Goal: Use online tool/utility: Use online tool/utility

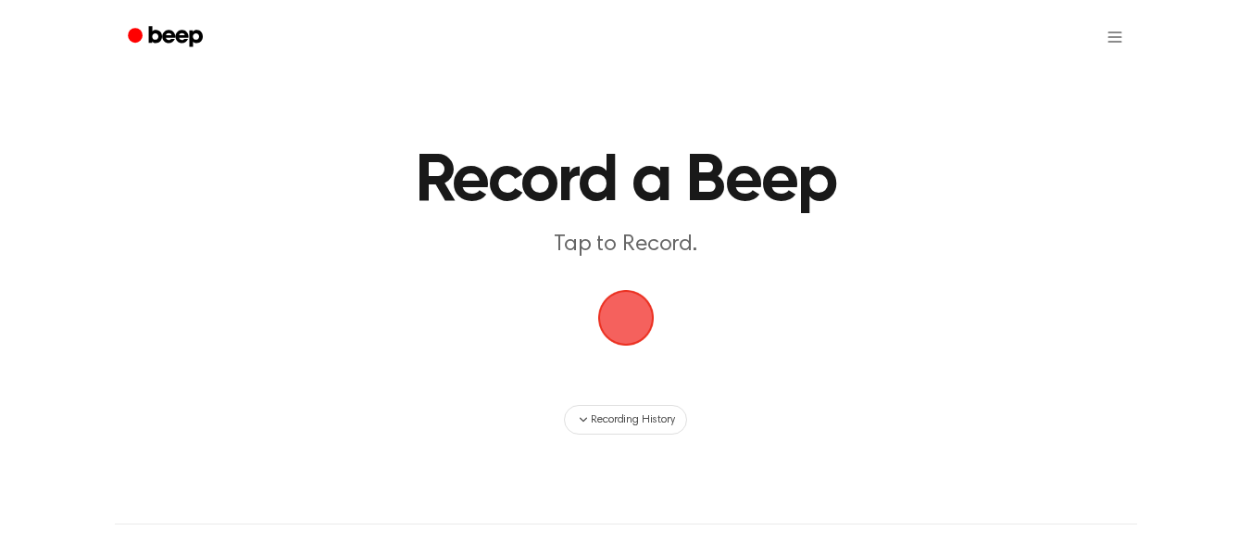
click at [624, 309] on span "button" at bounding box center [625, 318] width 56 height 56
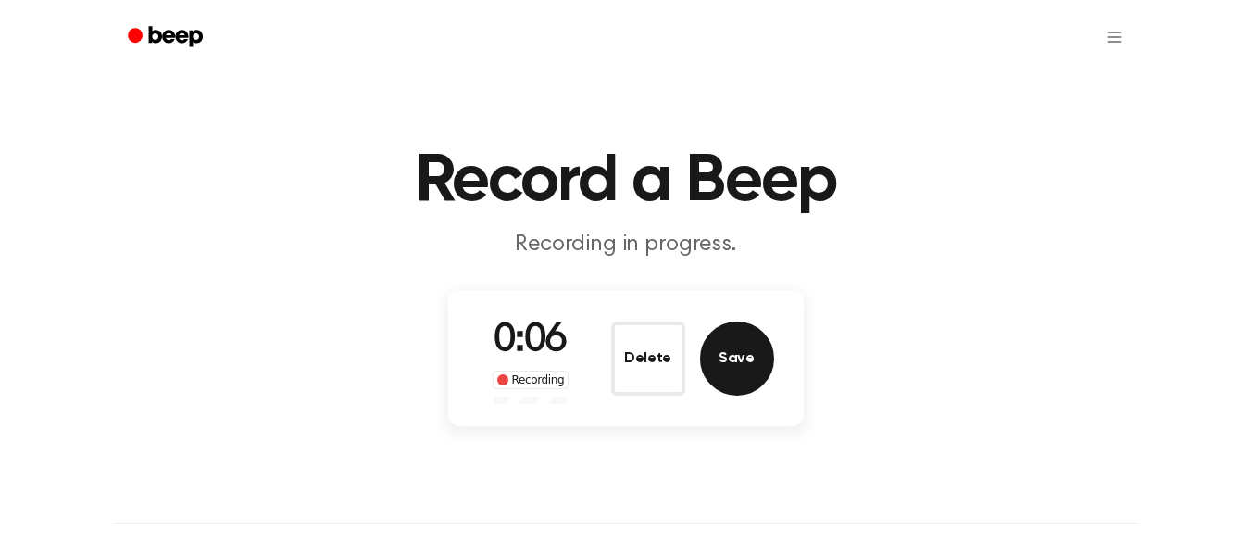
click at [730, 369] on button "Save" at bounding box center [737, 358] width 74 height 74
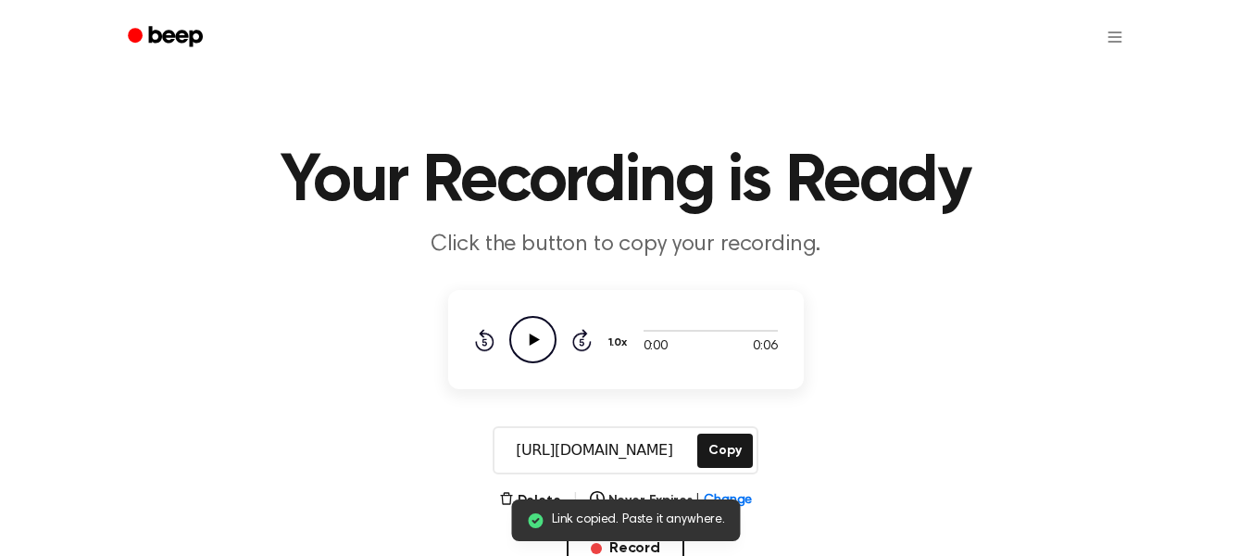
click at [542, 347] on icon "Play Audio" at bounding box center [532, 339] width 47 height 47
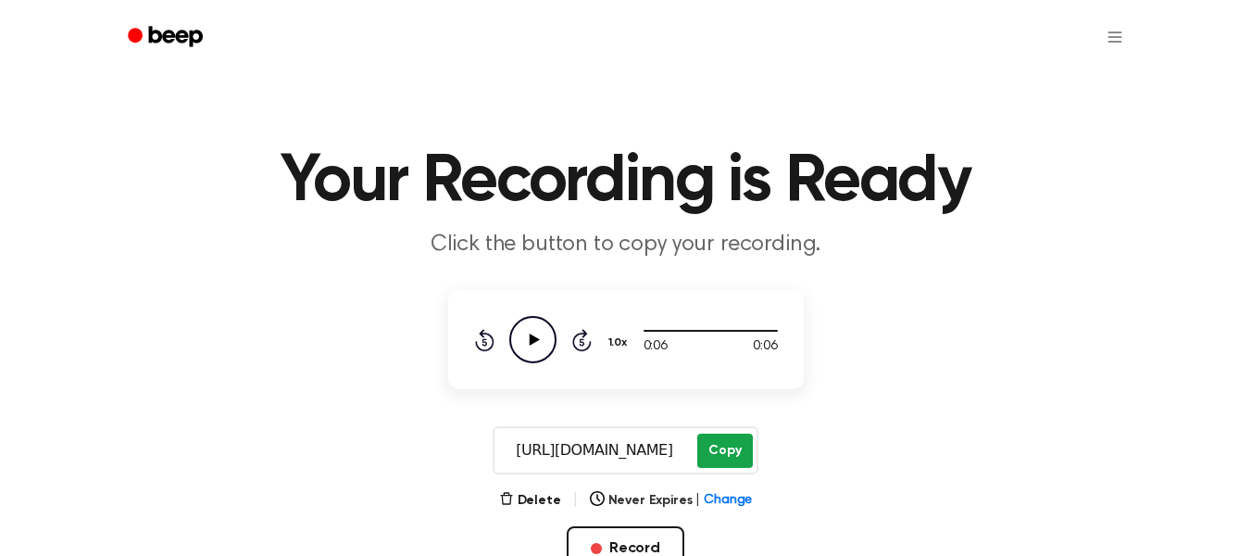
click at [719, 449] on button "Copy" at bounding box center [724, 450] width 55 height 34
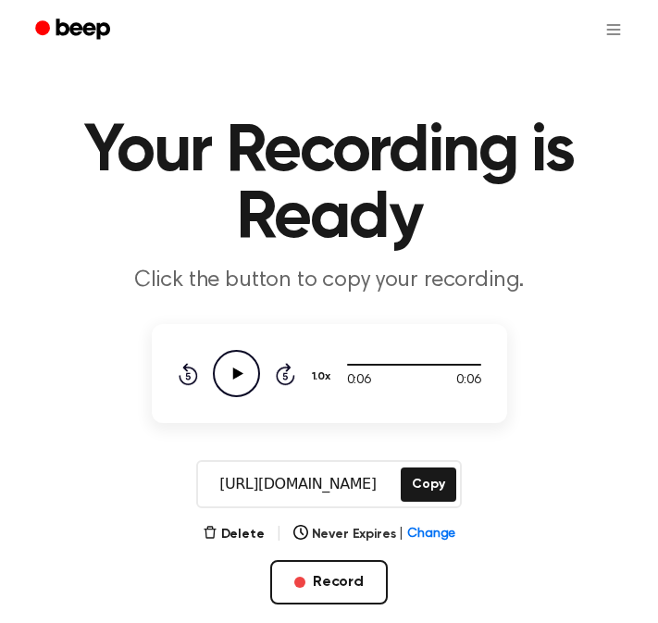
click at [221, 78] on main "Your Recording is Ready Click the button to copy your recording. 0:06 0:06 1.0x…" at bounding box center [329, 354] width 658 height 708
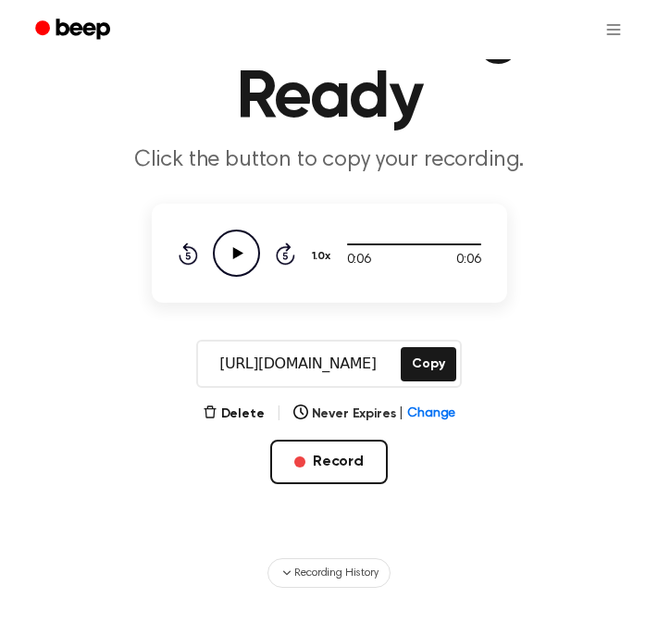
scroll to position [122, 0]
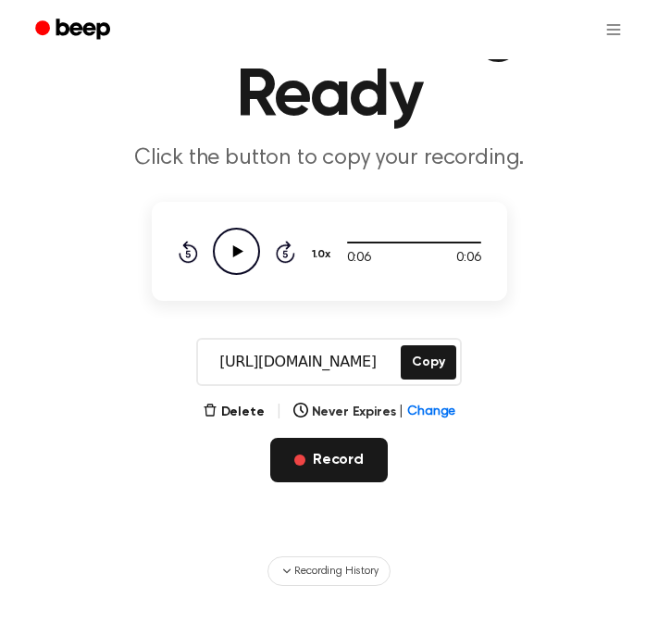
click at [357, 456] on button "Record" at bounding box center [329, 460] width 118 height 44
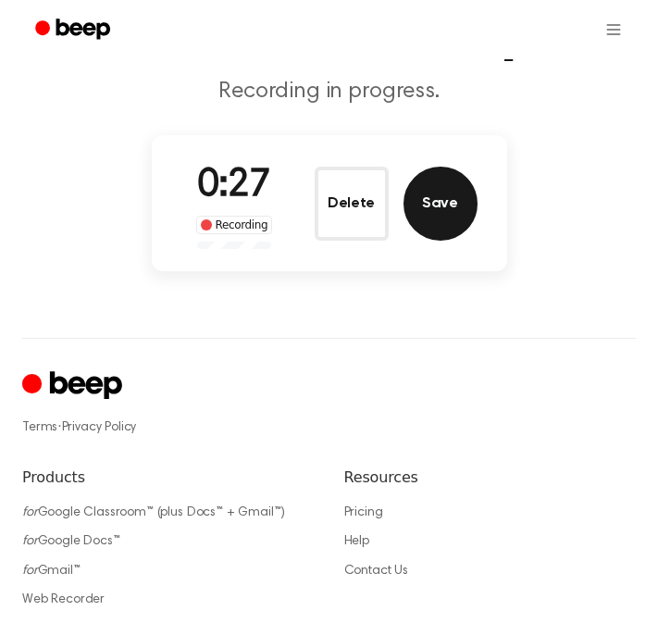
click at [428, 213] on button "Save" at bounding box center [441, 204] width 74 height 74
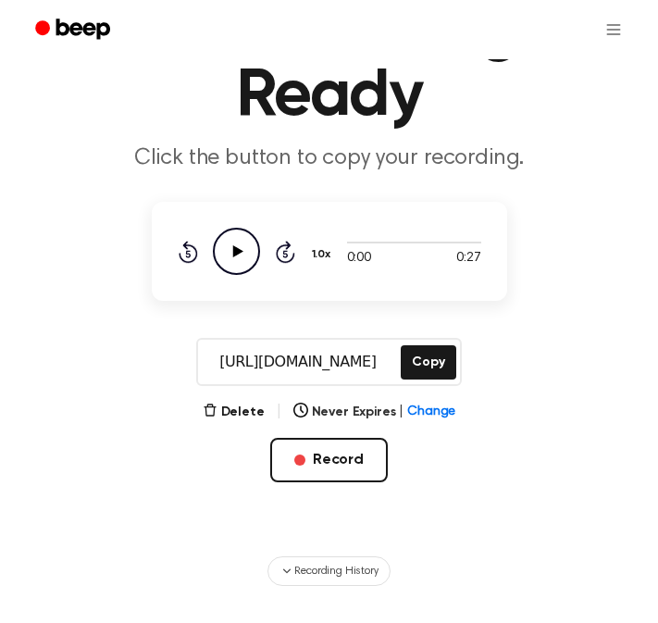
click at [232, 256] on icon "Play Audio" at bounding box center [236, 251] width 47 height 47
click at [430, 363] on button "Copy" at bounding box center [428, 362] width 55 height 34
click at [457, 484] on div "Delete | Never Expires | Change Record" at bounding box center [330, 471] width 356 height 141
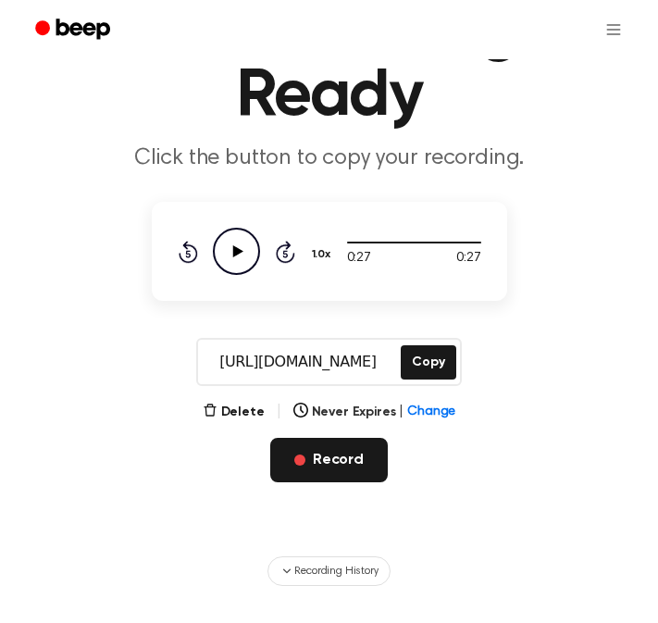
click at [341, 461] on button "Record" at bounding box center [329, 460] width 118 height 44
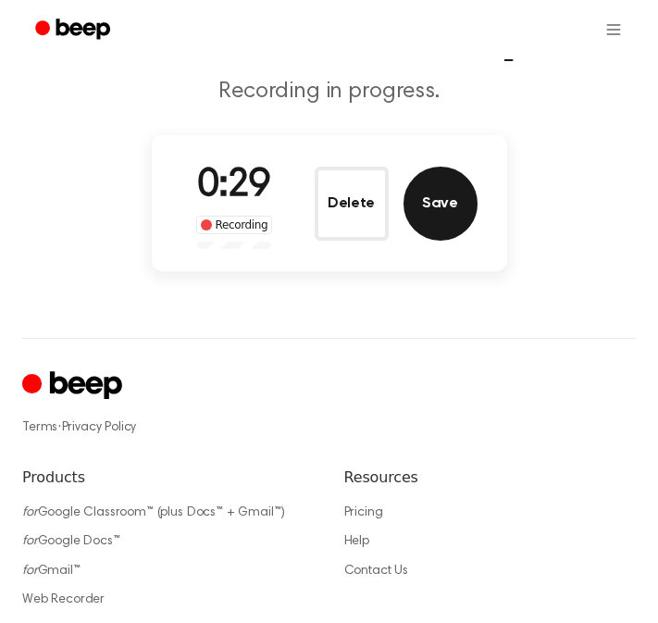
click at [444, 219] on button "Save" at bounding box center [441, 204] width 74 height 74
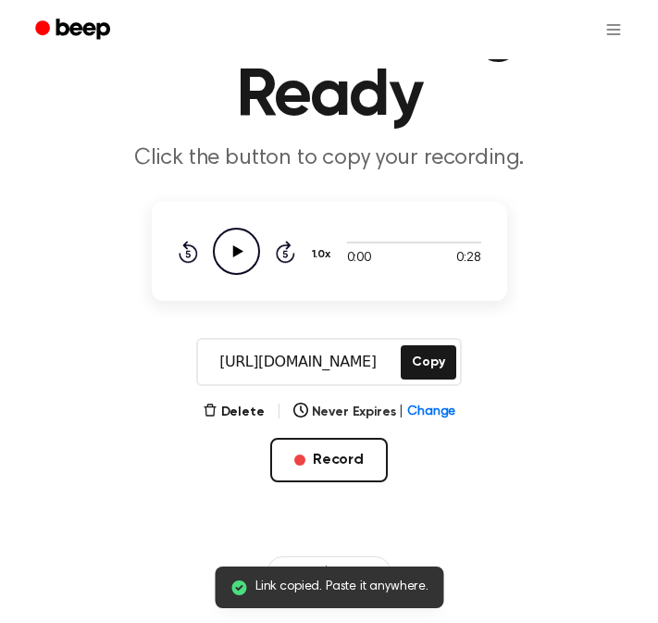
click at [233, 249] on icon at bounding box center [237, 251] width 10 height 12
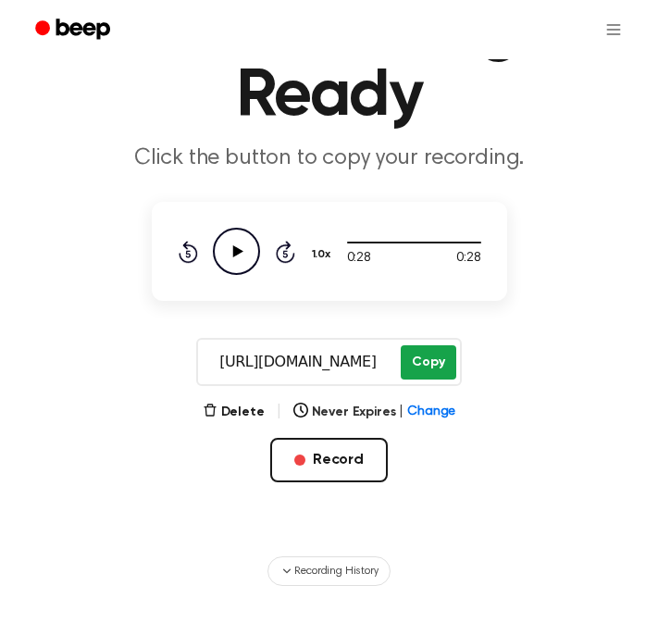
click at [419, 375] on button "Copy" at bounding box center [428, 362] width 55 height 34
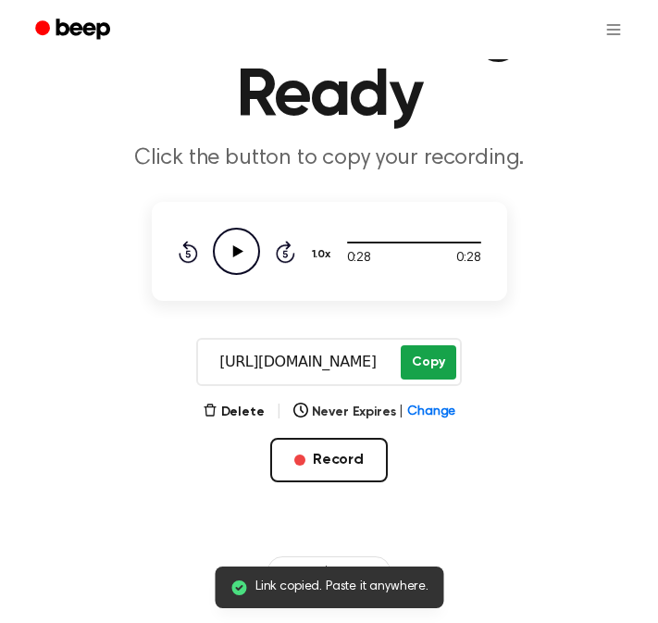
click at [427, 358] on button "Copy" at bounding box center [428, 362] width 55 height 34
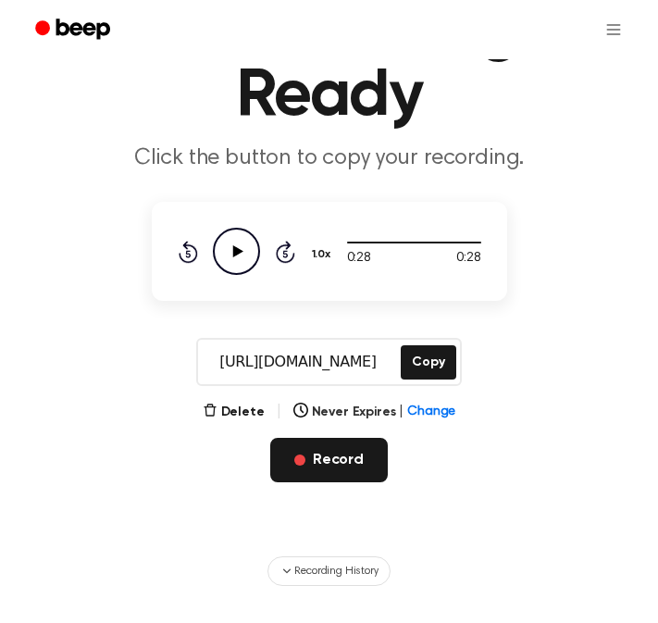
click at [312, 458] on button "Record" at bounding box center [329, 460] width 118 height 44
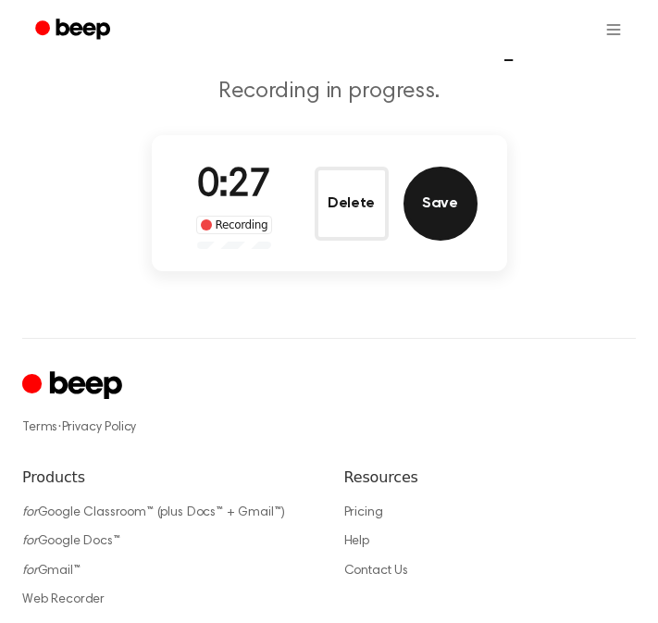
click at [434, 210] on button "Save" at bounding box center [441, 204] width 74 height 74
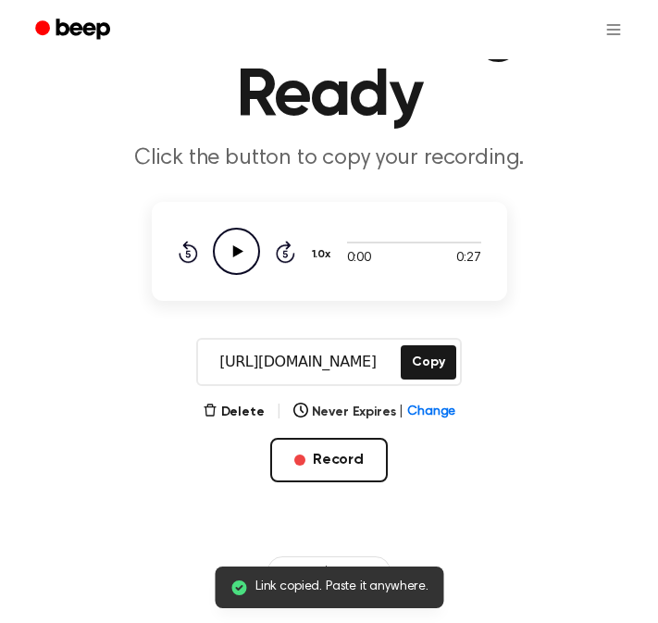
click at [233, 250] on icon at bounding box center [237, 251] width 10 height 12
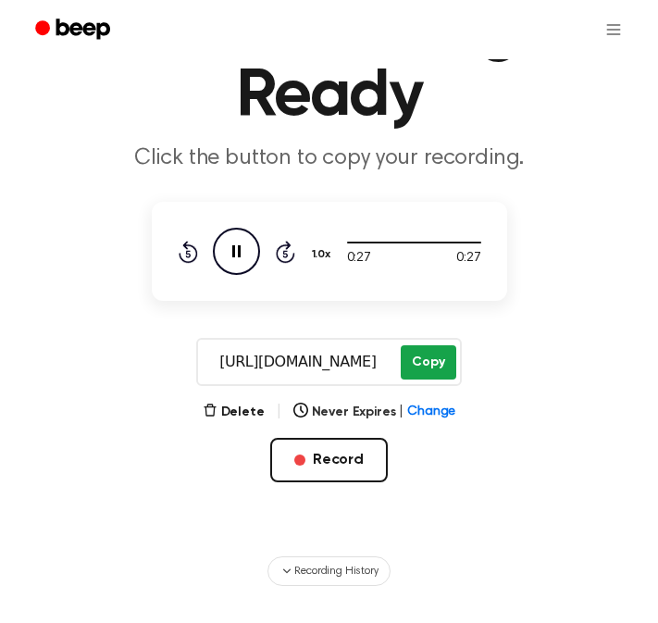
click at [422, 364] on button "Copy" at bounding box center [428, 362] width 55 height 34
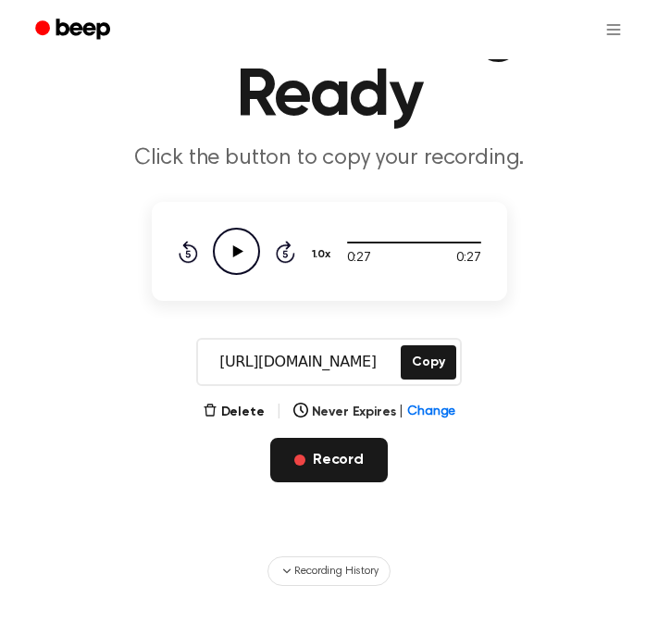
click at [315, 455] on button "Record" at bounding box center [329, 460] width 118 height 44
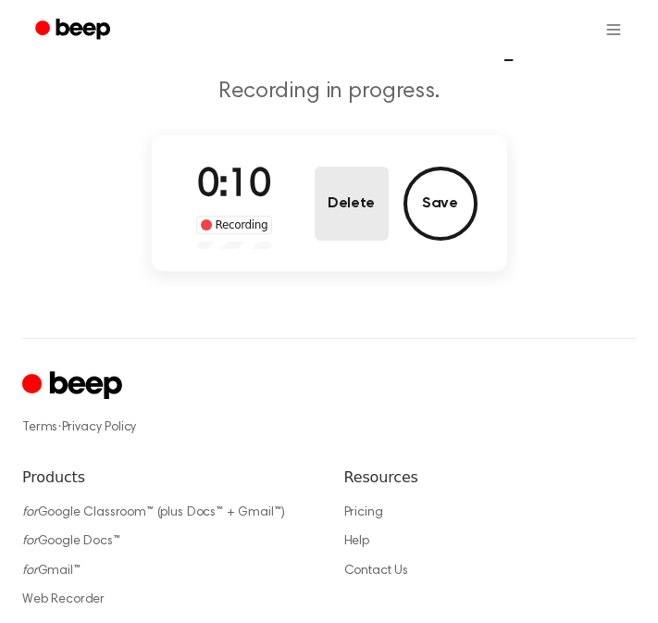
click at [340, 201] on button "Delete" at bounding box center [352, 204] width 74 height 74
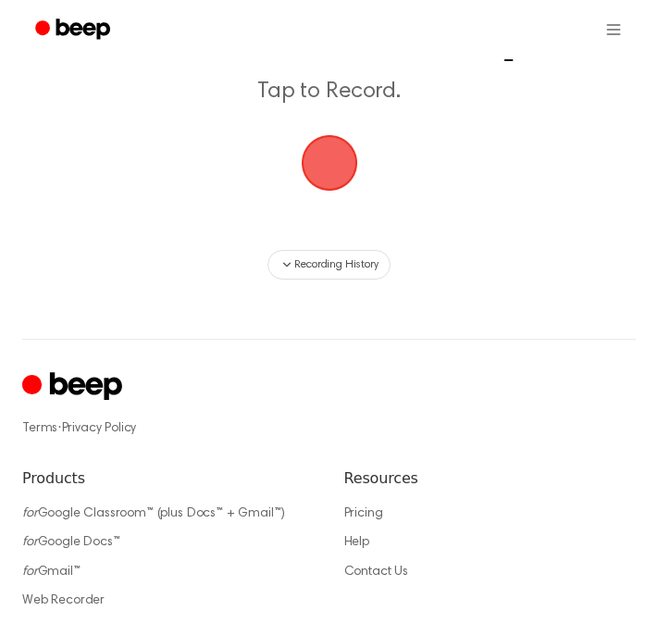
click at [323, 154] on span "button" at bounding box center [329, 163] width 56 height 56
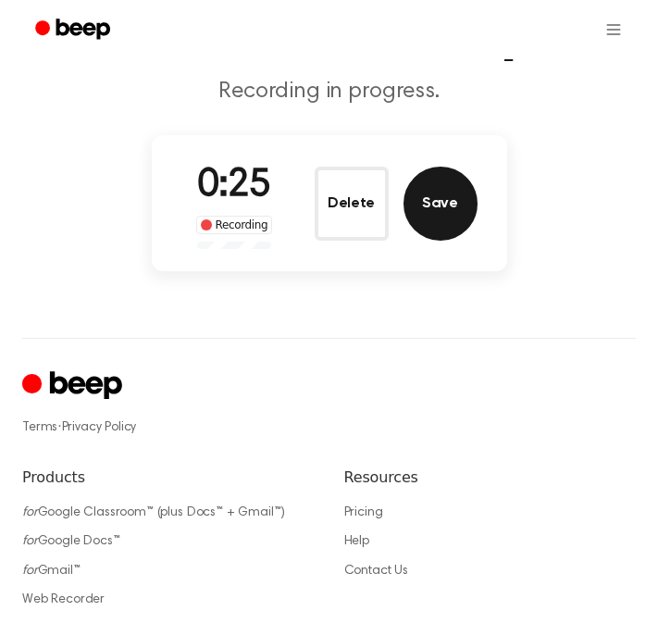
click at [455, 213] on button "Save" at bounding box center [441, 204] width 74 height 74
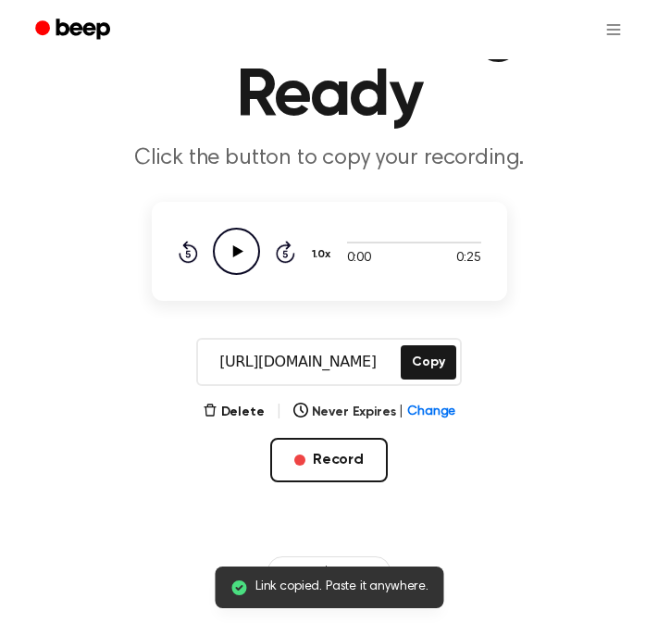
click at [244, 254] on icon "Play Audio" at bounding box center [236, 251] width 47 height 47
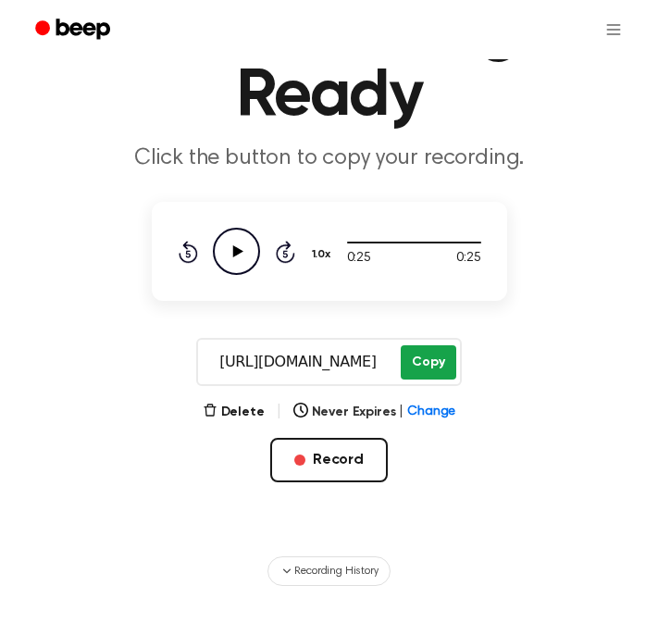
click at [421, 364] on button "Copy" at bounding box center [428, 362] width 55 height 34
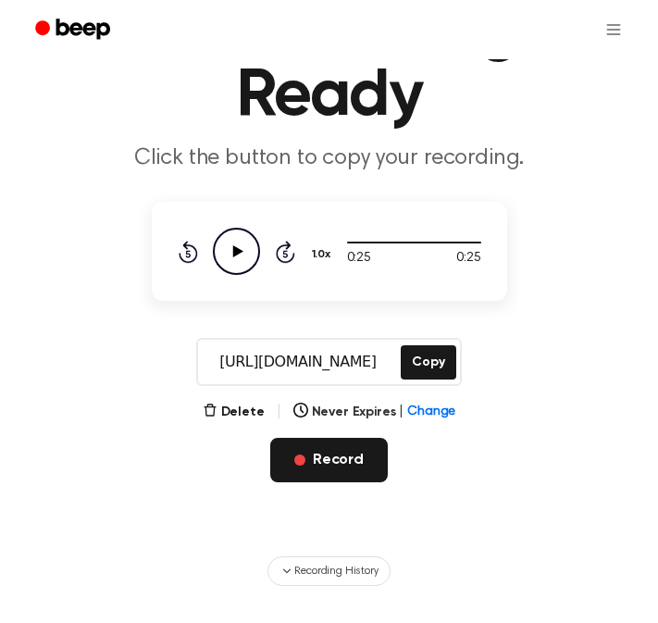
click at [322, 461] on button "Record" at bounding box center [329, 460] width 118 height 44
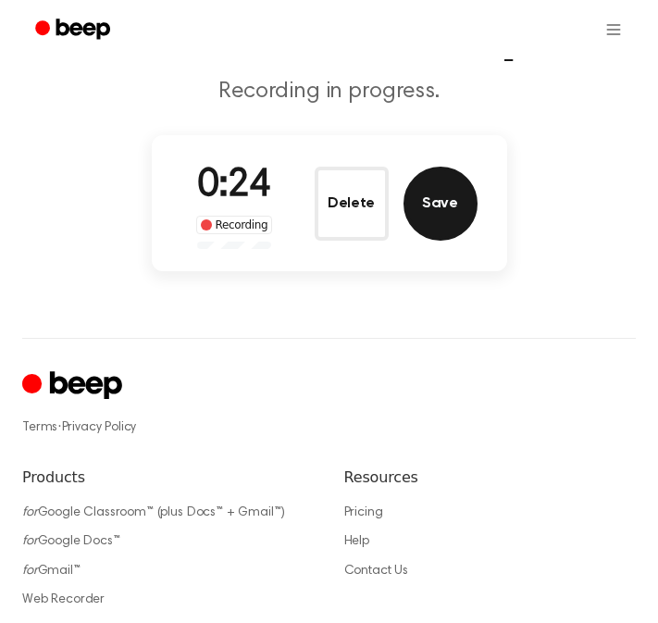
click at [430, 207] on button "Save" at bounding box center [441, 204] width 74 height 74
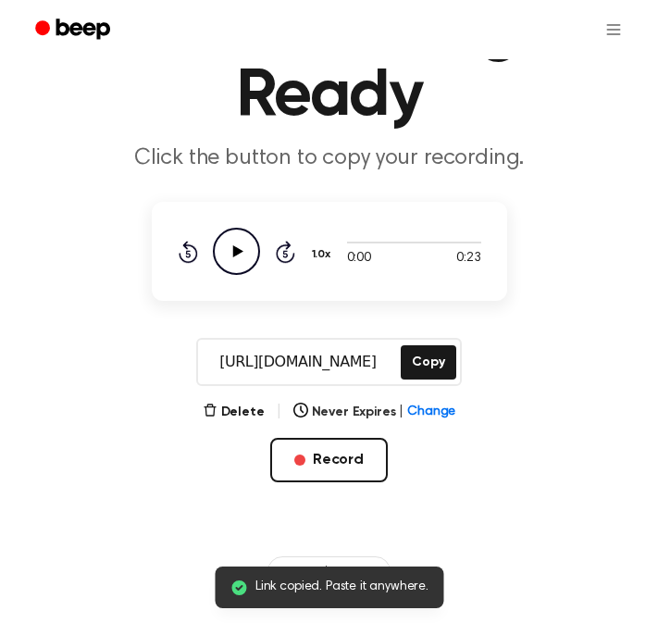
click at [249, 255] on icon "Play Audio" at bounding box center [236, 251] width 47 height 47
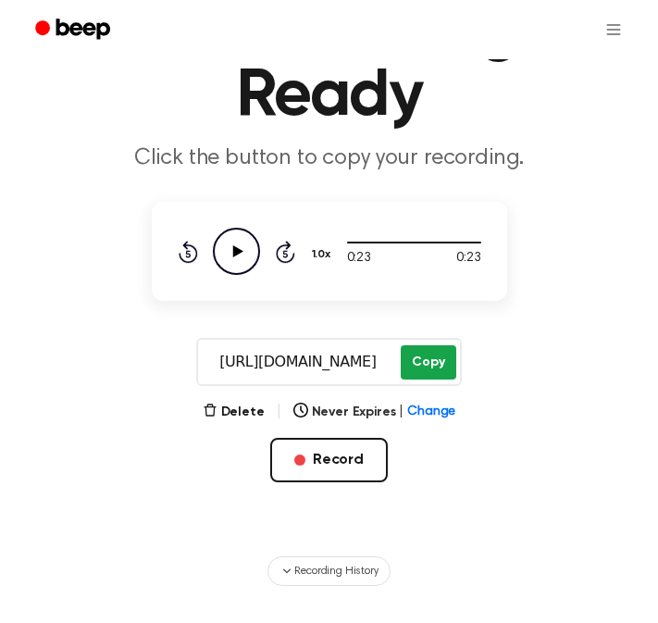
click at [425, 369] on button "Copy" at bounding box center [428, 362] width 55 height 34
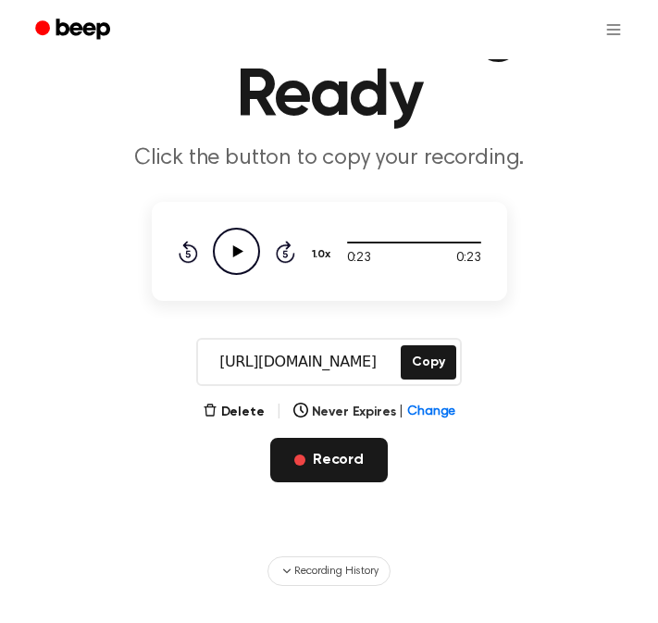
click at [312, 456] on button "Record" at bounding box center [329, 460] width 118 height 44
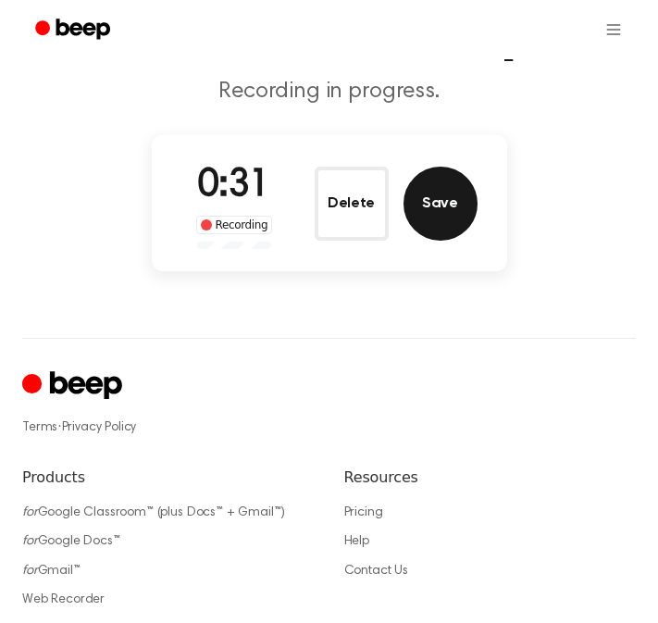
click at [431, 216] on button "Save" at bounding box center [441, 204] width 74 height 74
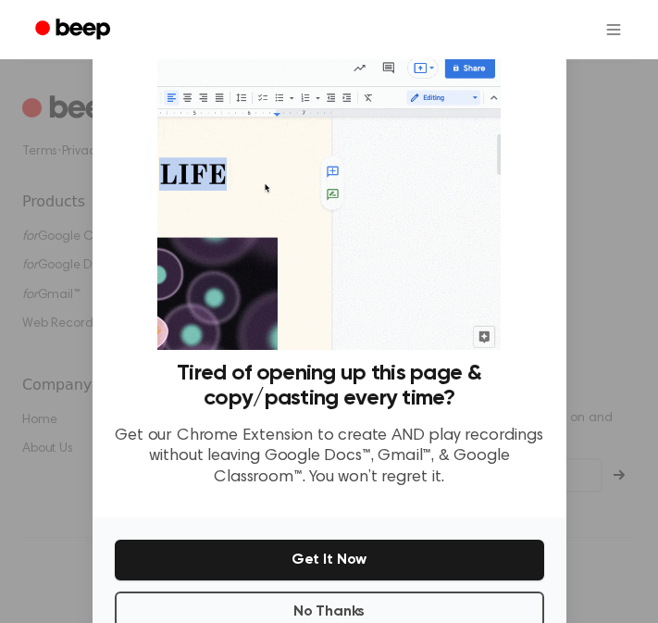
scroll to position [51, 0]
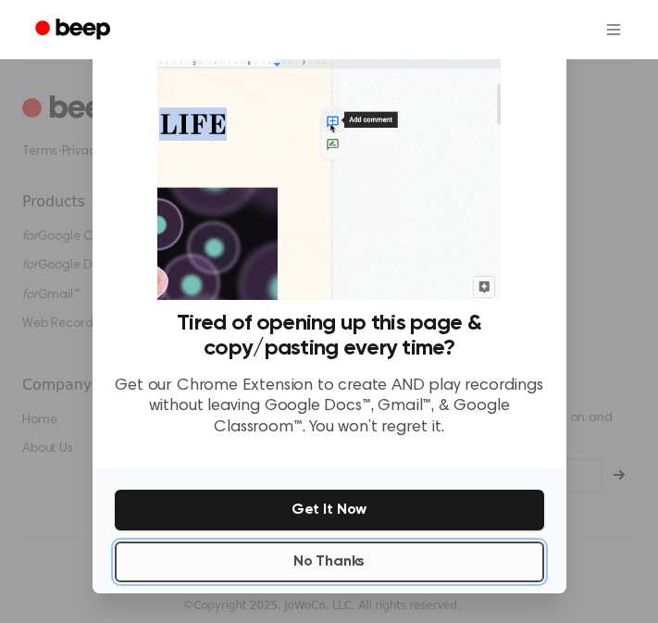
click at [501, 544] on button "No Thanks" at bounding box center [330, 562] width 430 height 41
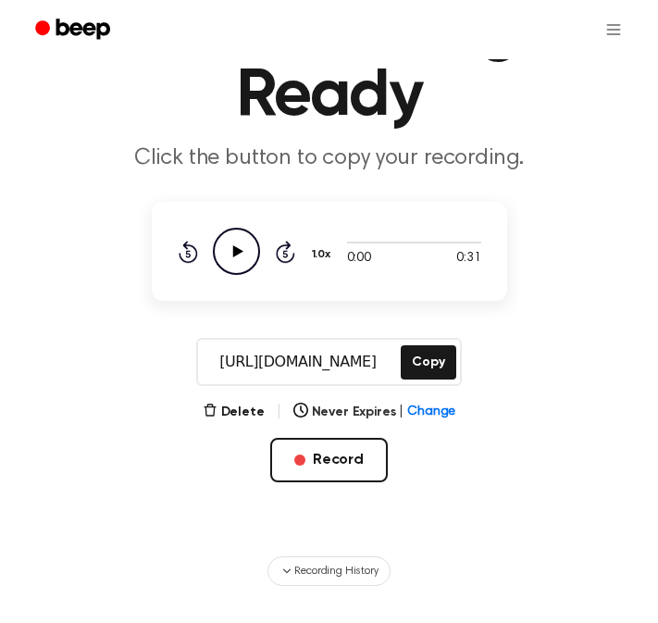
scroll to position [120, 0]
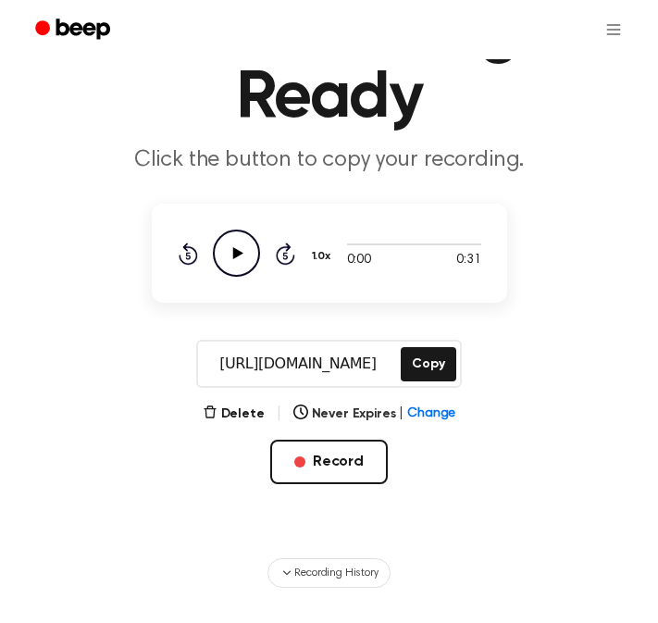
click at [225, 244] on icon "Play Audio" at bounding box center [236, 253] width 47 height 47
click at [419, 363] on button "Copy" at bounding box center [428, 364] width 55 height 34
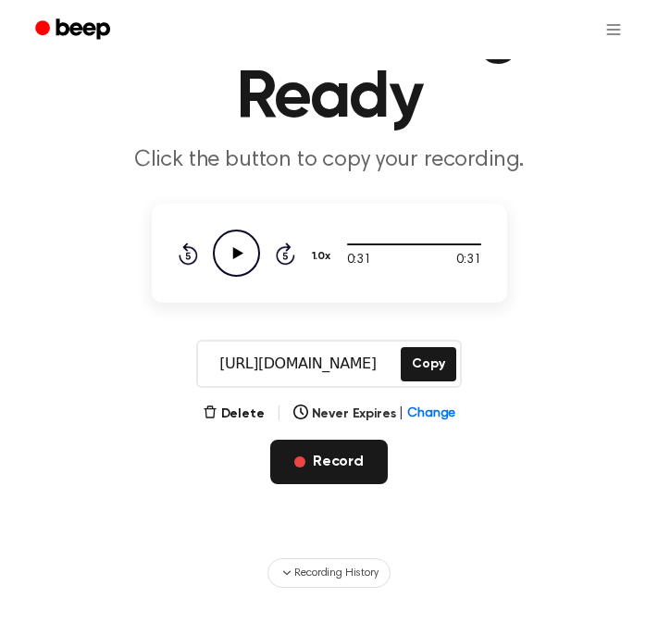
click at [305, 454] on button "Record" at bounding box center [329, 462] width 118 height 44
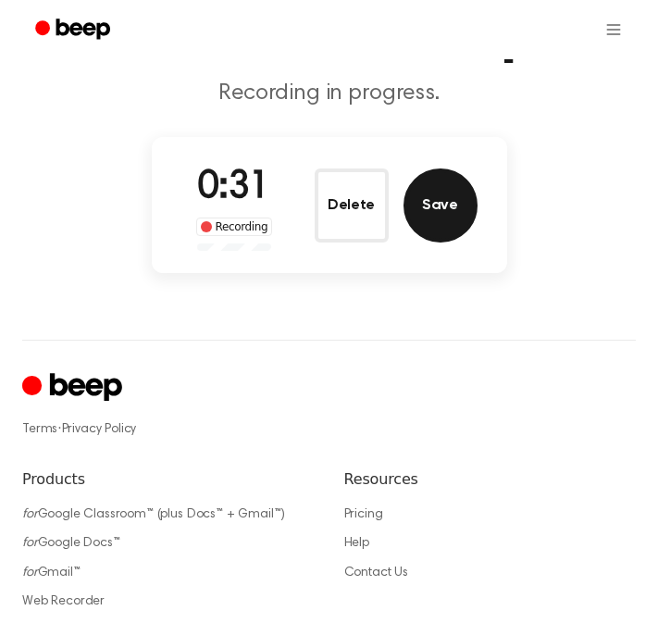
click at [432, 206] on button "Save" at bounding box center [441, 206] width 74 height 74
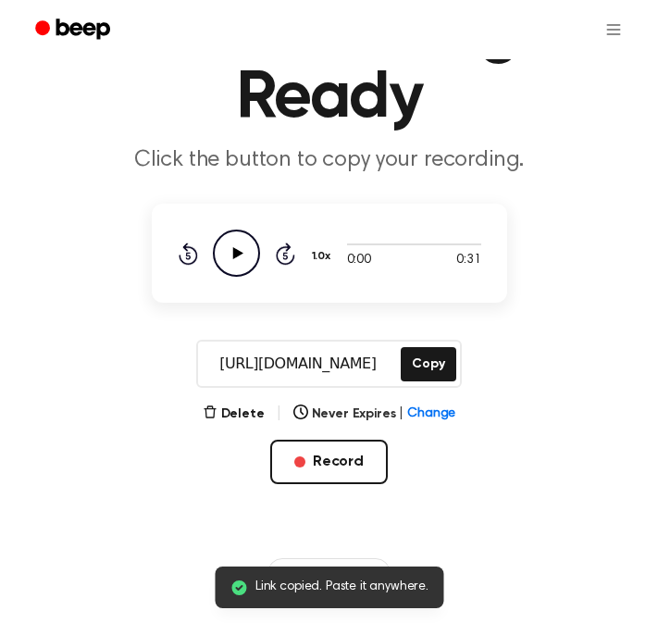
click at [239, 251] on icon at bounding box center [237, 253] width 10 height 12
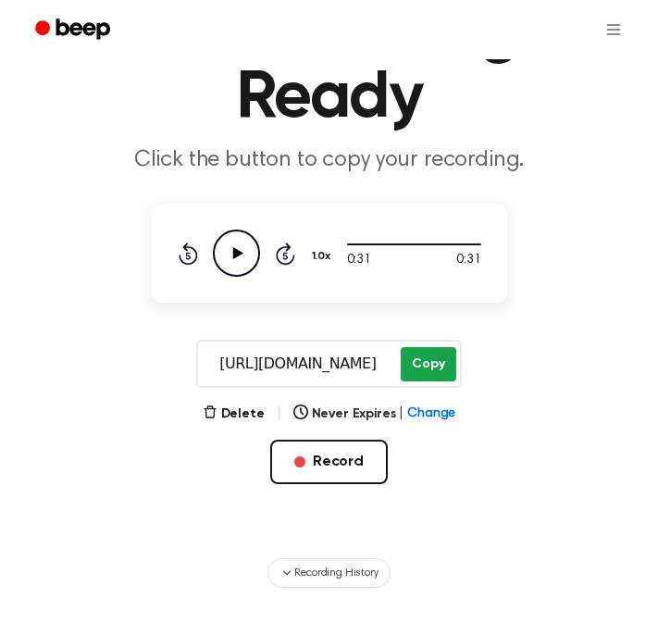
click at [428, 359] on button "Copy" at bounding box center [428, 364] width 55 height 34
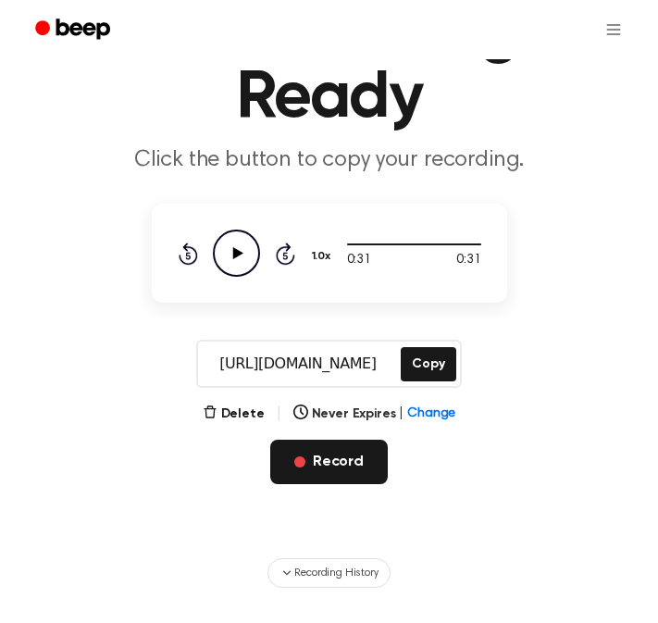
click at [316, 455] on button "Record" at bounding box center [329, 462] width 118 height 44
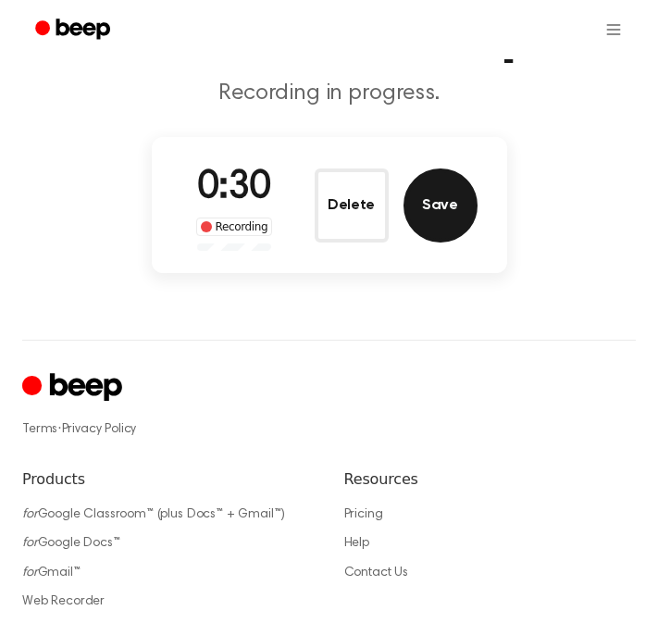
click at [443, 193] on button "Save" at bounding box center [441, 206] width 74 height 74
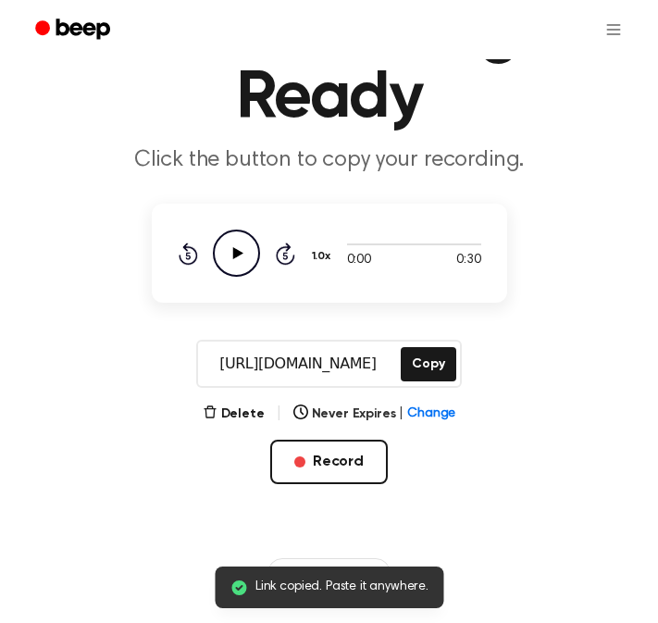
click at [236, 263] on icon "Play Audio" at bounding box center [236, 253] width 47 height 47
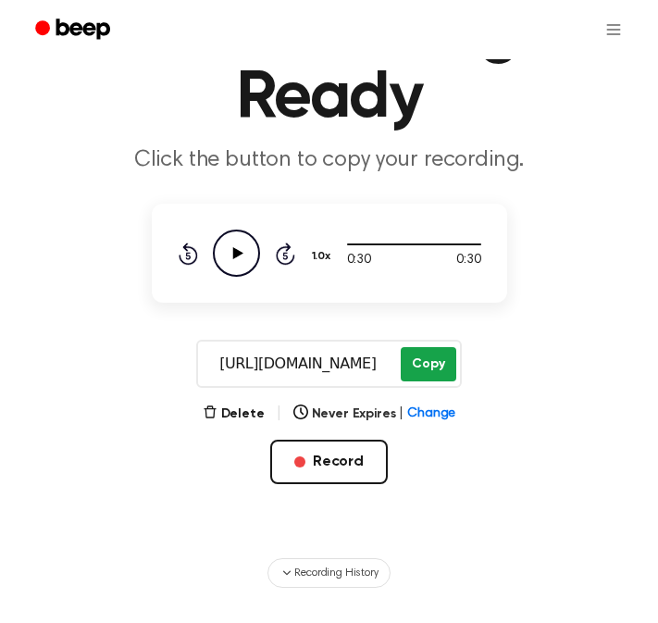
click at [423, 358] on button "Copy" at bounding box center [428, 364] width 55 height 34
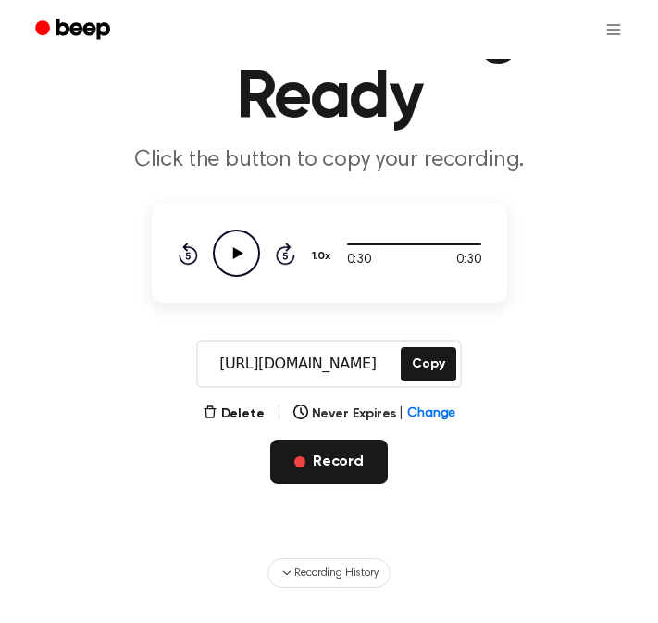
click at [306, 451] on button "Record" at bounding box center [329, 462] width 118 height 44
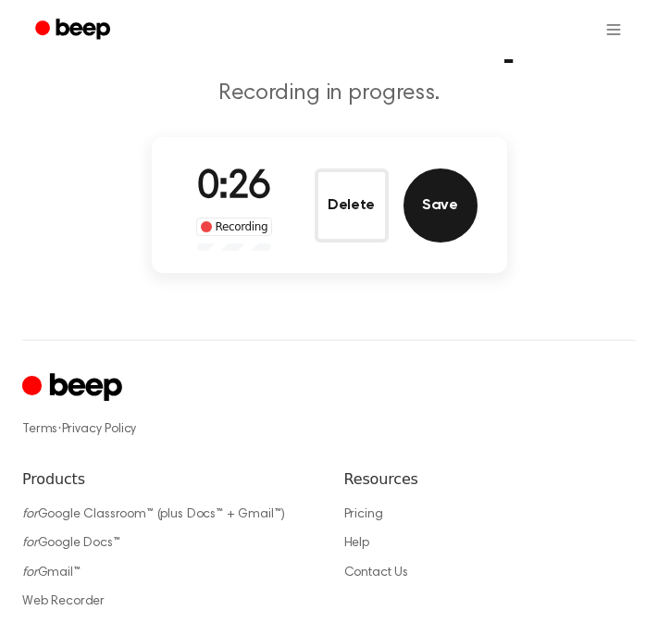
click at [444, 209] on button "Save" at bounding box center [441, 206] width 74 height 74
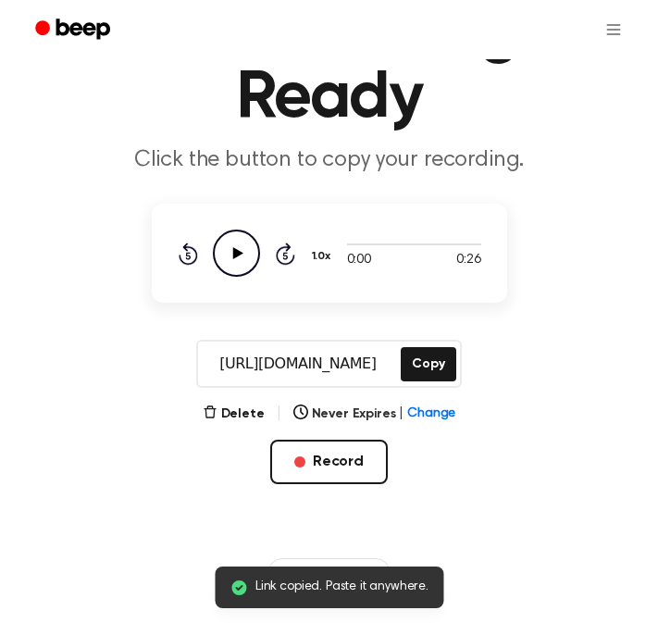
click at [237, 255] on icon at bounding box center [237, 253] width 10 height 12
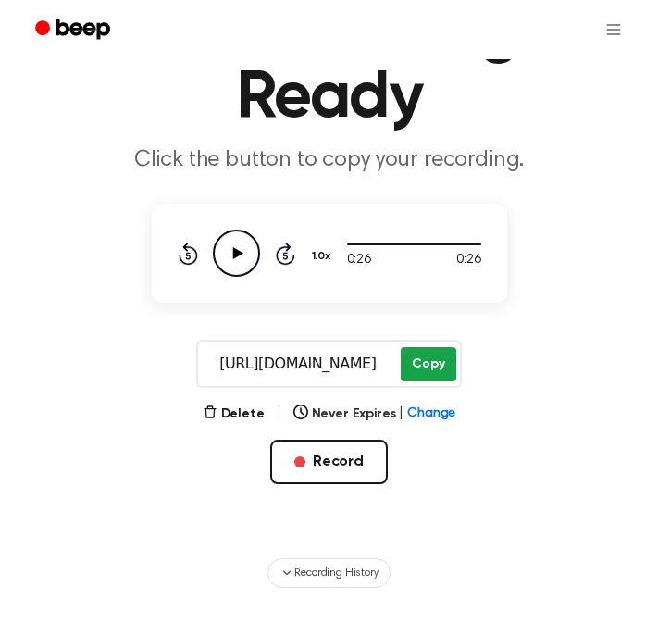
click at [428, 369] on button "Copy" at bounding box center [428, 364] width 55 height 34
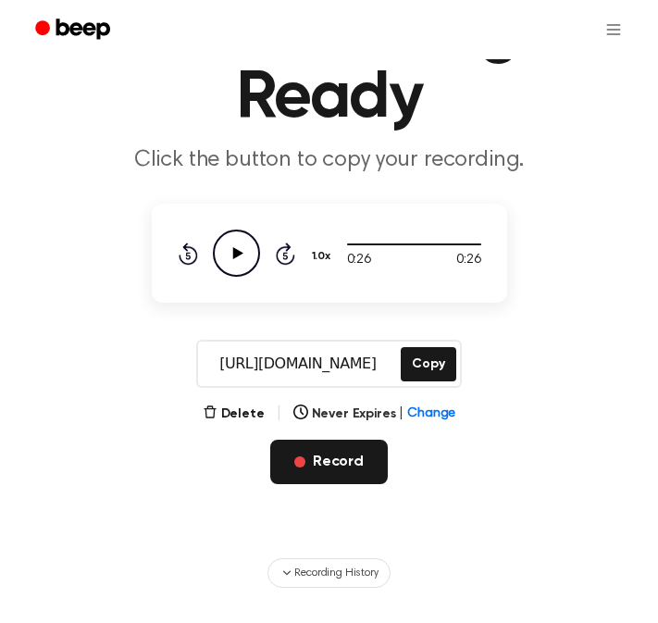
click at [334, 457] on button "Record" at bounding box center [329, 462] width 118 height 44
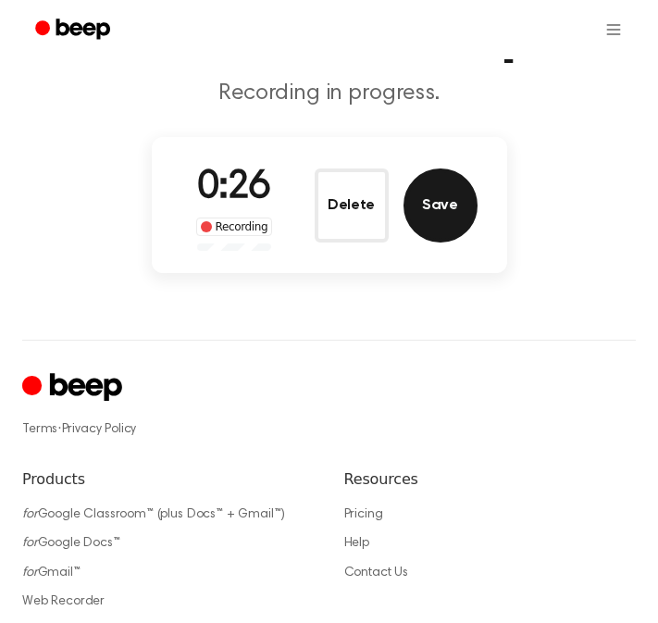
click at [444, 212] on button "Save" at bounding box center [441, 206] width 74 height 74
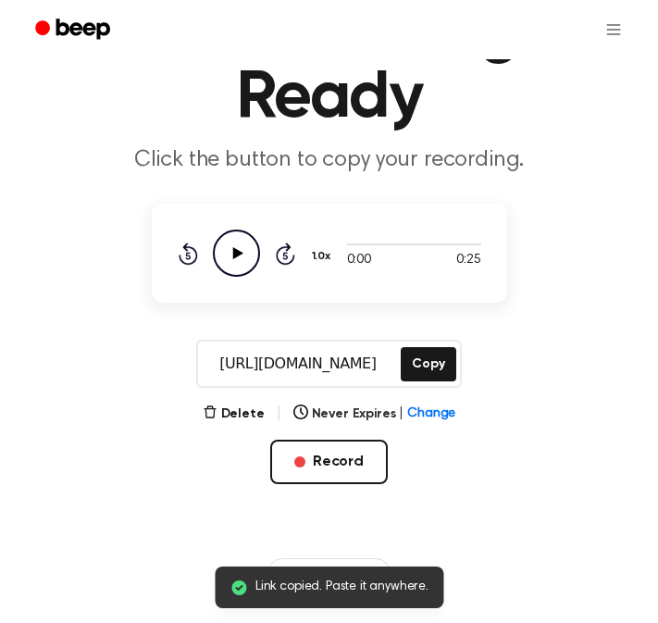
click at [225, 256] on icon "Play Audio" at bounding box center [236, 253] width 47 height 47
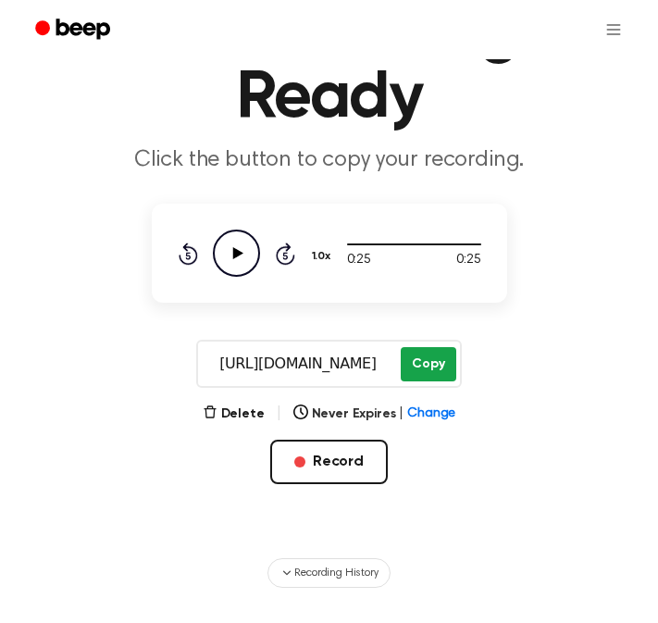
click at [440, 356] on button "Copy" at bounding box center [428, 364] width 55 height 34
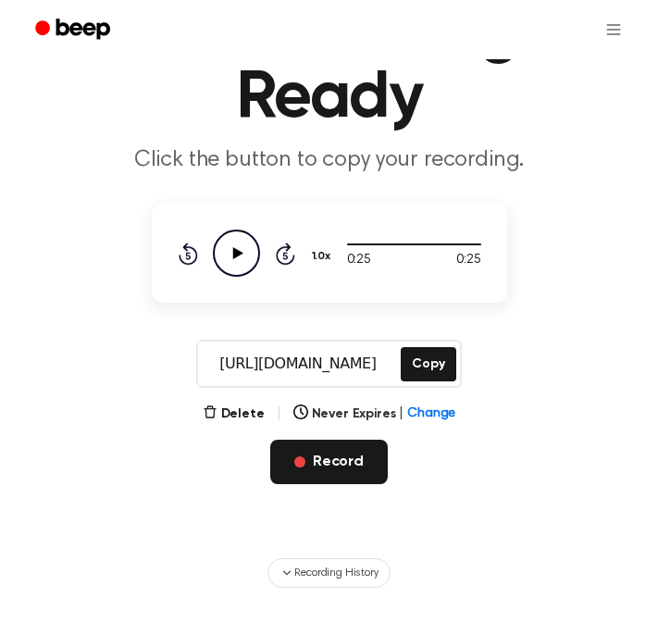
click at [297, 455] on button "Record" at bounding box center [329, 462] width 118 height 44
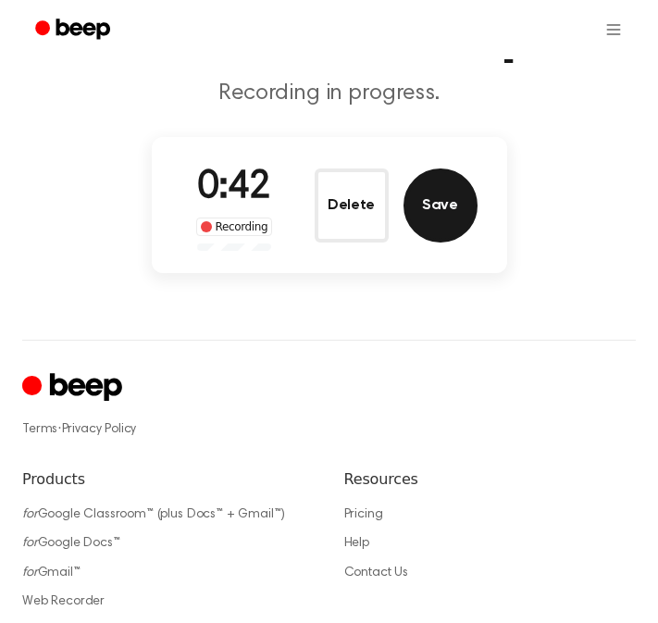
click at [447, 192] on button "Save" at bounding box center [441, 206] width 74 height 74
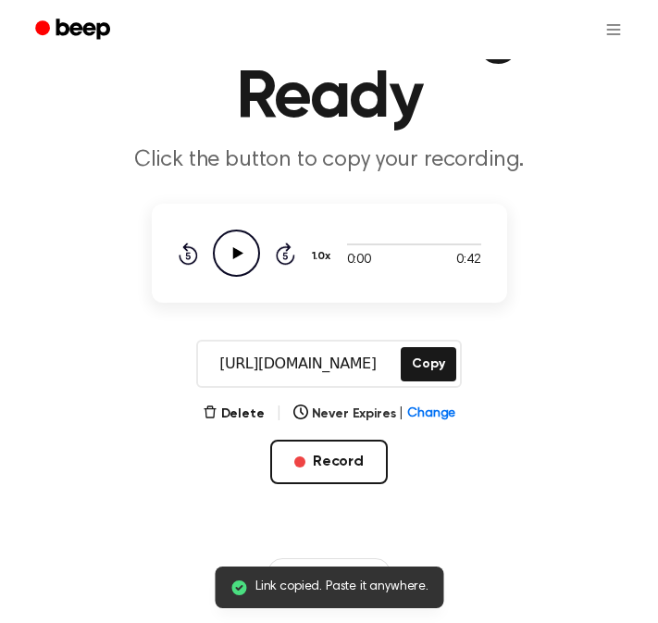
click at [221, 256] on icon "Play Audio" at bounding box center [236, 253] width 47 height 47
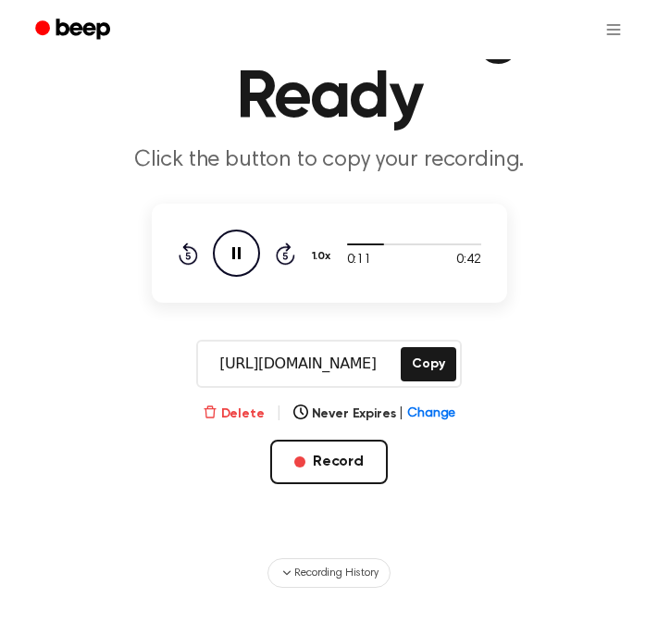
click at [236, 418] on button "Delete" at bounding box center [234, 414] width 62 height 19
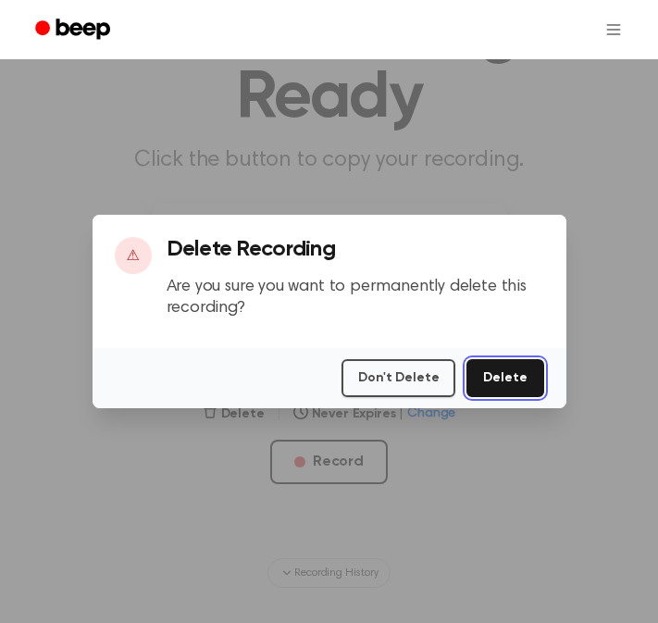
click at [500, 381] on button "Delete" at bounding box center [505, 378] width 77 height 38
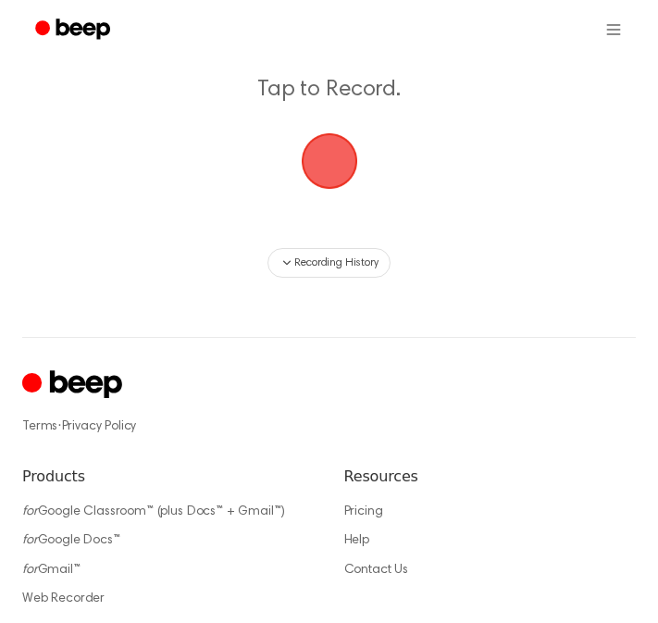
click at [307, 156] on span "button" at bounding box center [330, 161] width 52 height 52
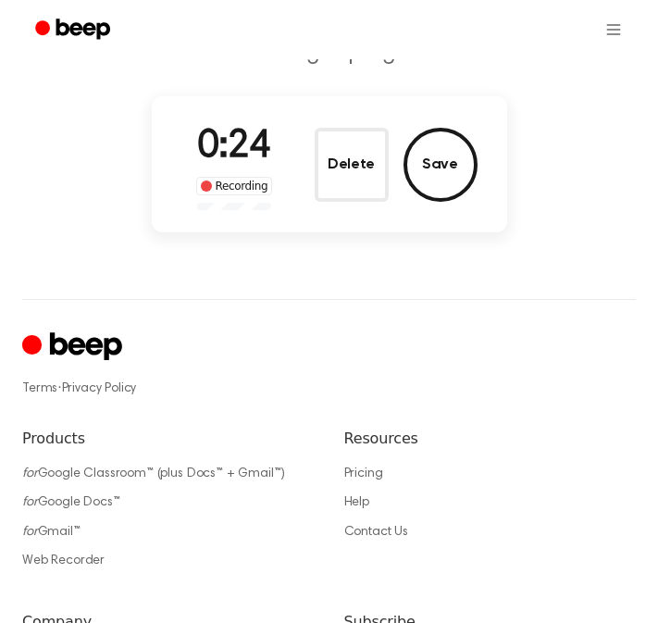
scroll to position [159, 0]
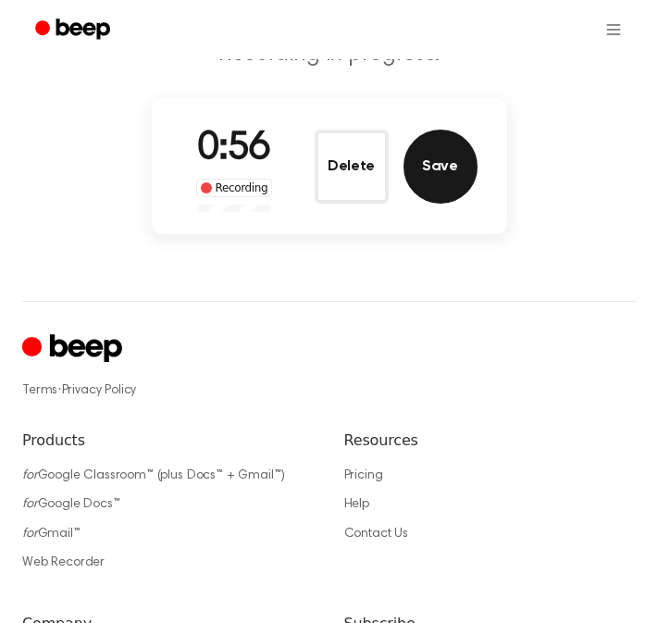
click at [445, 181] on button "Save" at bounding box center [441, 167] width 74 height 74
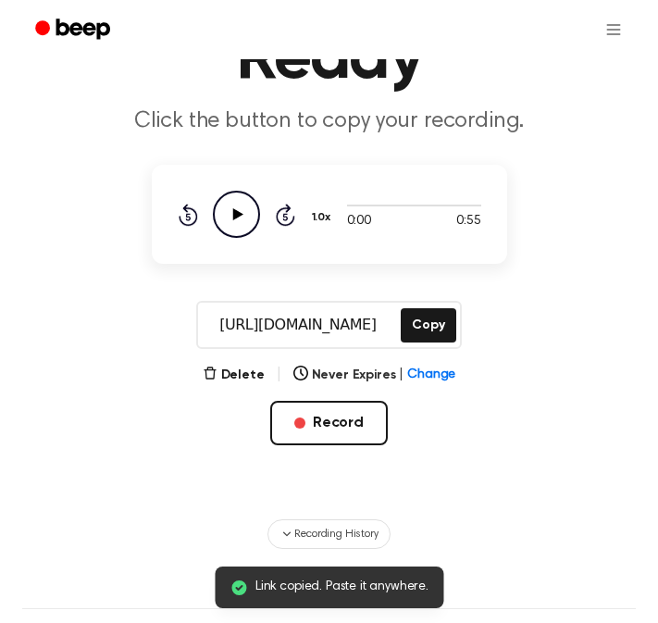
click at [230, 226] on icon "Play Audio" at bounding box center [236, 214] width 47 height 47
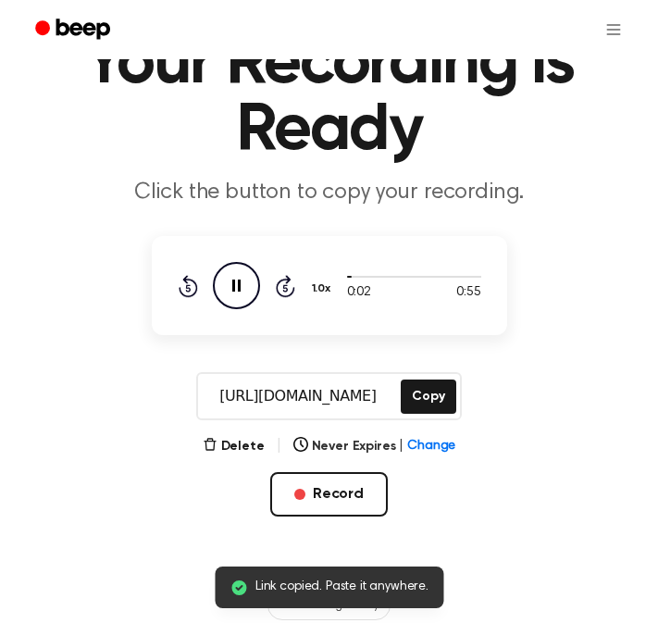
scroll to position [86, 0]
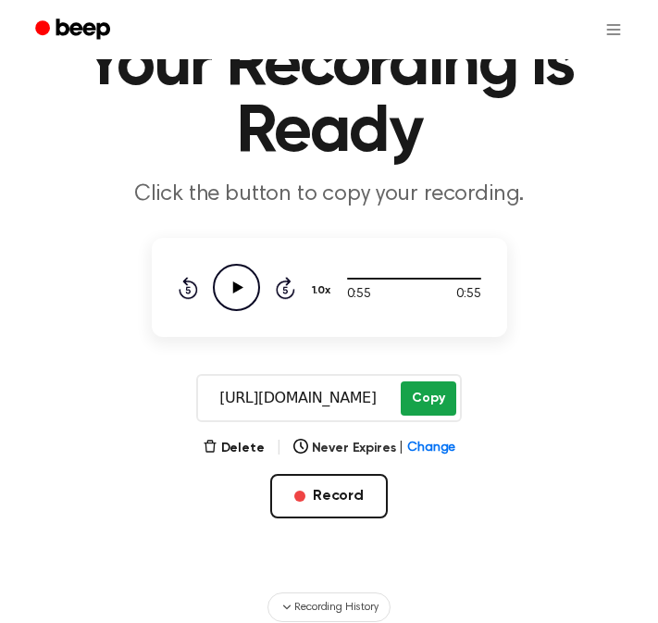
click at [430, 406] on button "Copy" at bounding box center [428, 398] width 55 height 34
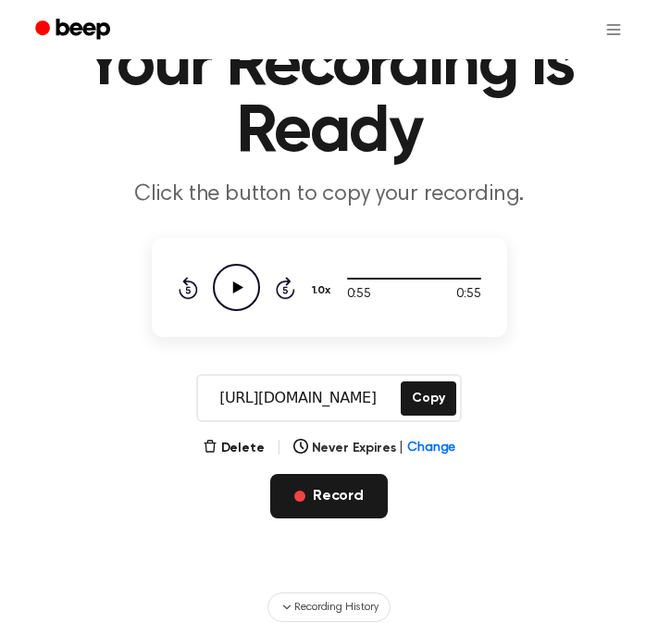
click at [324, 486] on button "Record" at bounding box center [329, 496] width 118 height 44
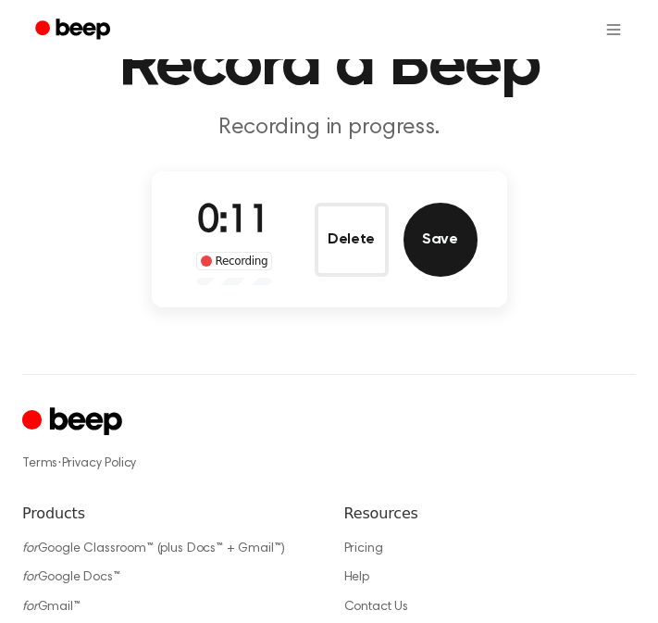
click at [456, 242] on button "Save" at bounding box center [441, 240] width 74 height 74
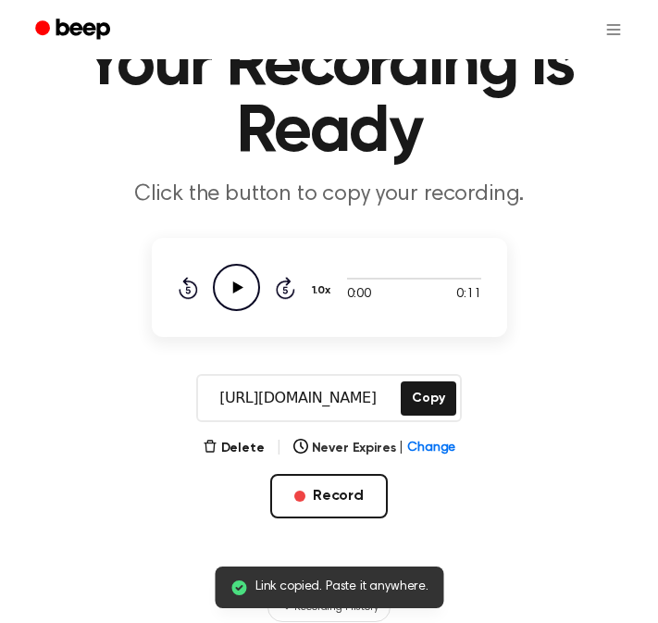
click at [237, 289] on icon at bounding box center [237, 287] width 10 height 12
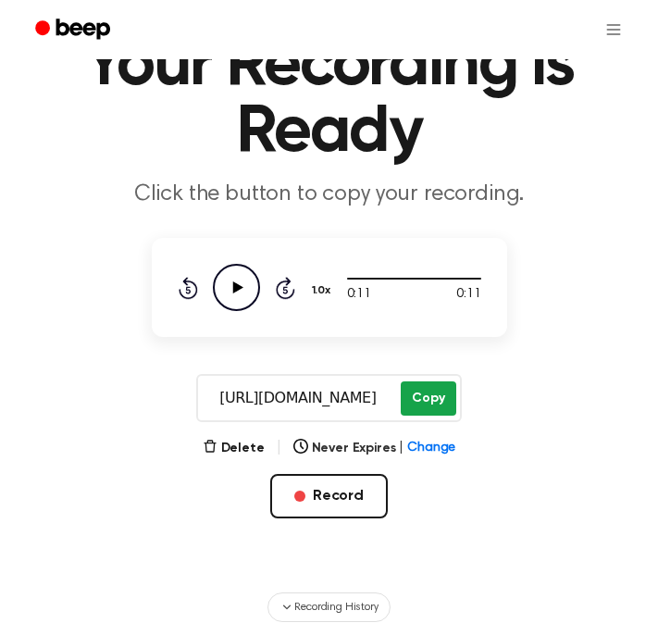
click at [431, 394] on button "Copy" at bounding box center [428, 398] width 55 height 34
click at [559, 273] on main "Your Recording is Ready Click the button to copy your recording. 0:11 0:11 1.0x…" at bounding box center [329, 268] width 658 height 708
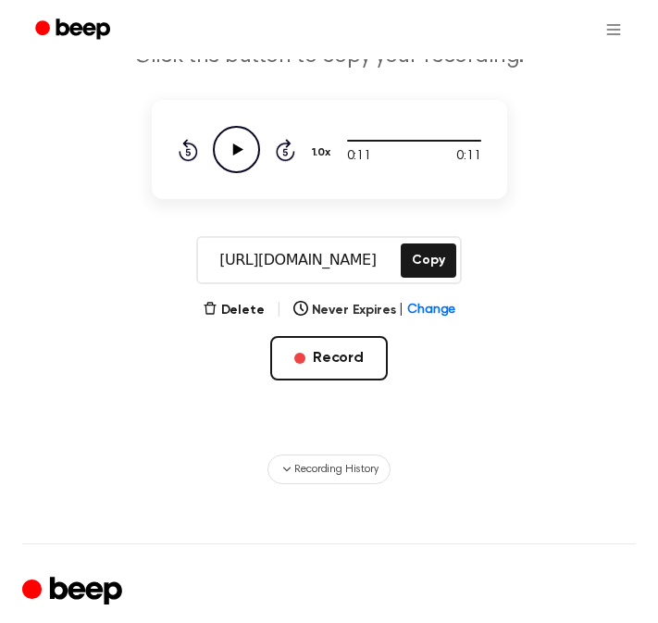
scroll to position [225, 0]
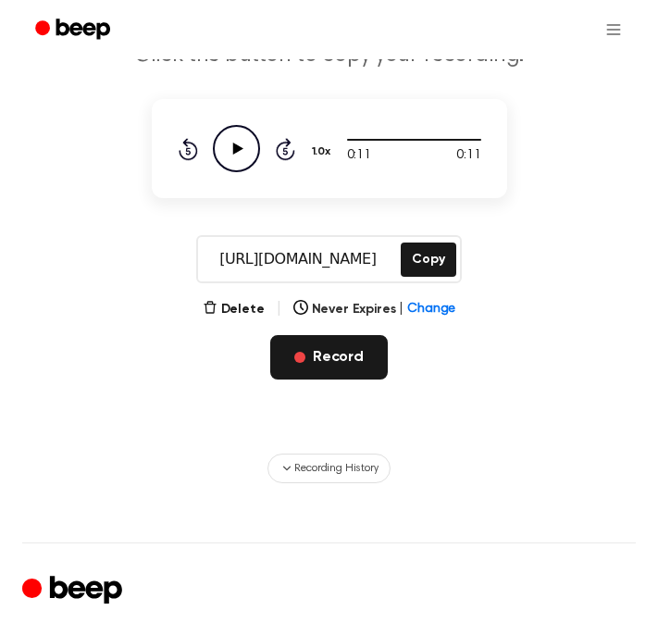
click at [326, 358] on button "Record" at bounding box center [329, 357] width 118 height 44
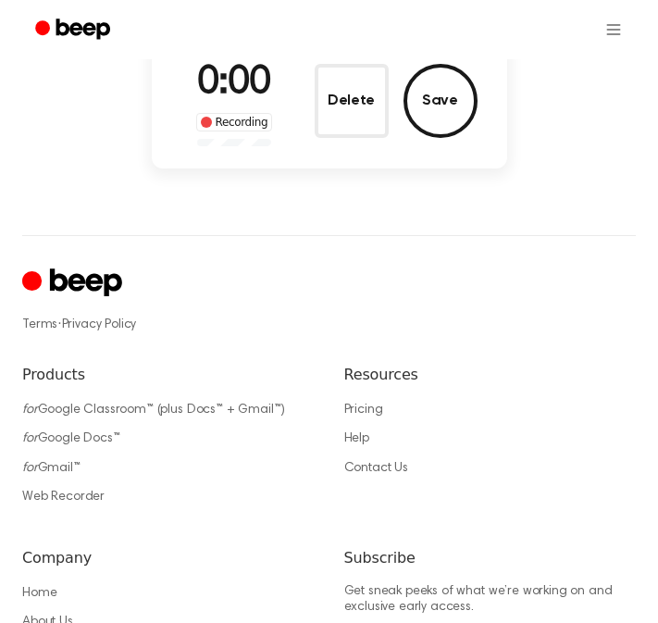
click at [338, 340] on div "Terms · Privacy Policy Products for Google Classroom™ (plus Docs™ + Gmail™) for…" at bounding box center [329, 472] width 614 height 475
click at [435, 95] on button "Save" at bounding box center [441, 101] width 74 height 74
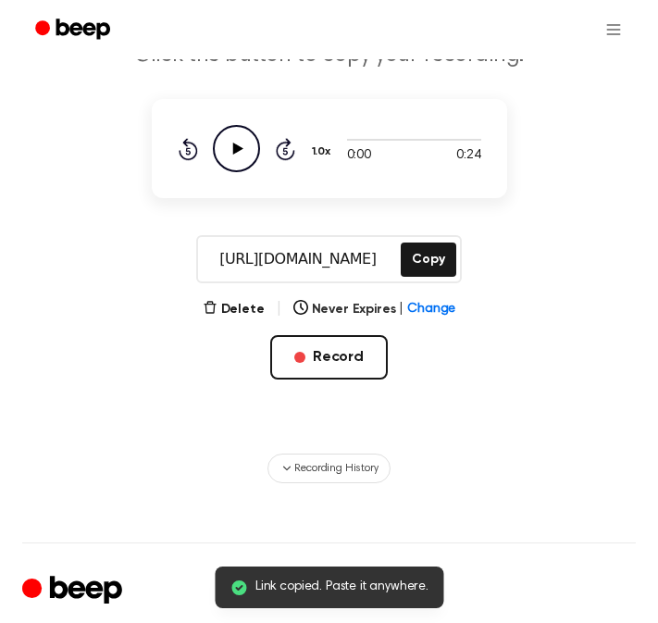
click at [231, 152] on icon "Play Audio" at bounding box center [236, 148] width 47 height 47
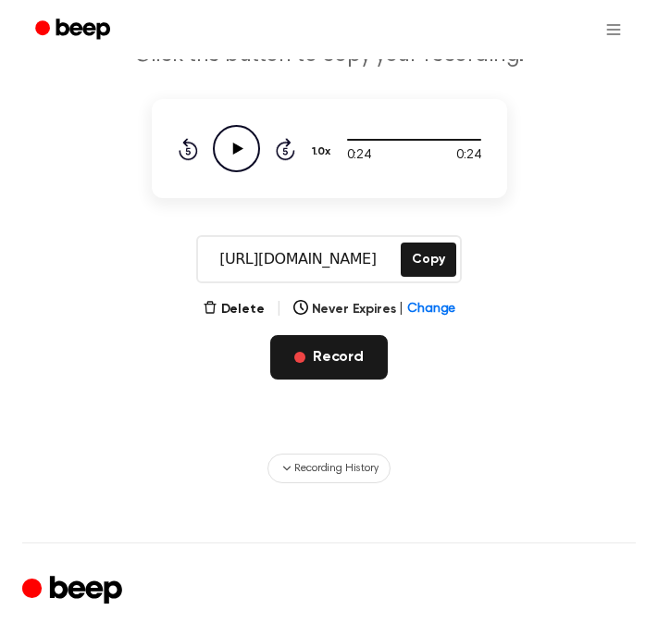
click at [319, 358] on button "Record" at bounding box center [329, 357] width 118 height 44
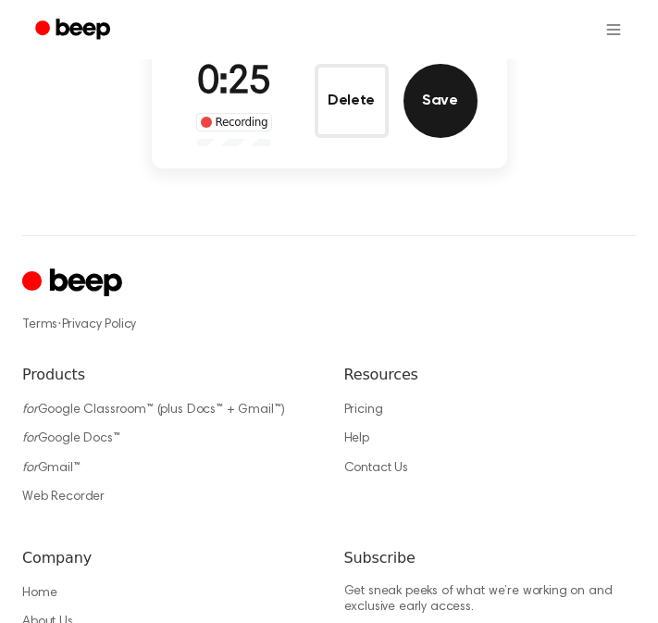
click at [444, 105] on button "Save" at bounding box center [441, 101] width 74 height 74
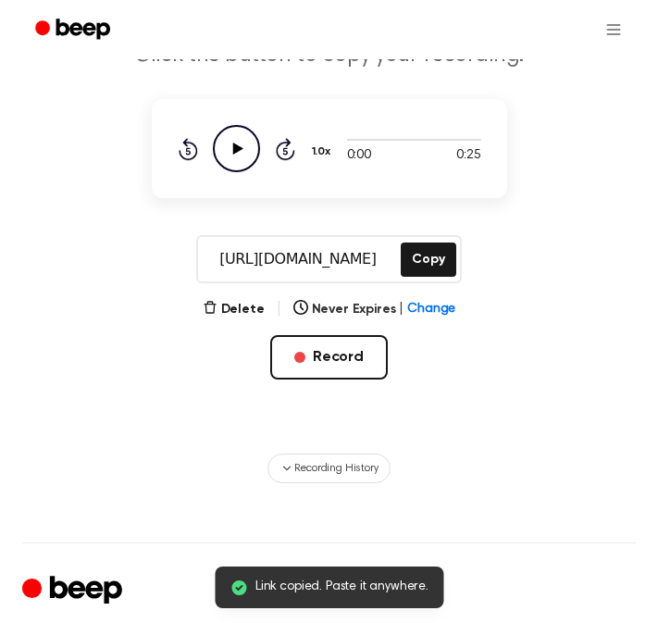
click at [247, 163] on icon "Play Audio" at bounding box center [236, 148] width 47 height 47
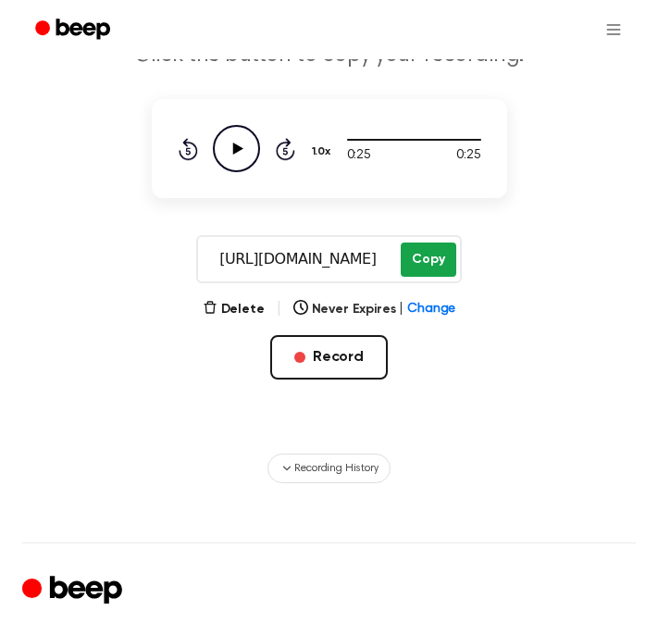
click at [428, 262] on button "Copy" at bounding box center [428, 260] width 55 height 34
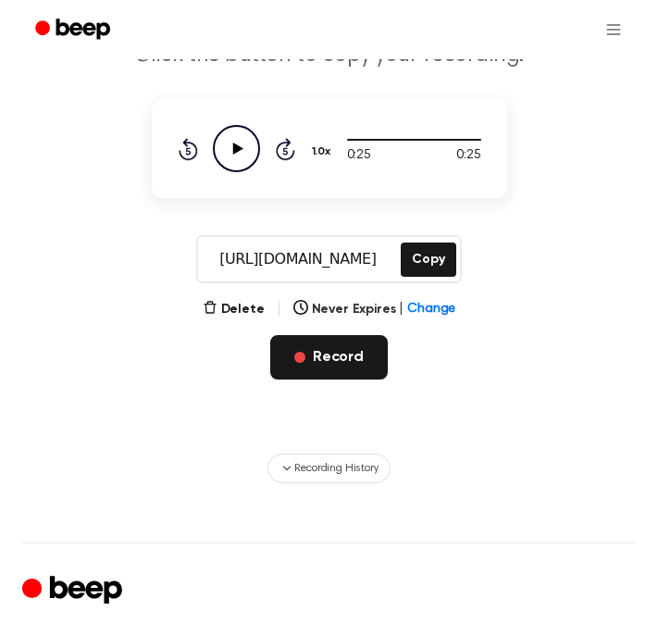
click at [298, 349] on button "Record" at bounding box center [329, 357] width 118 height 44
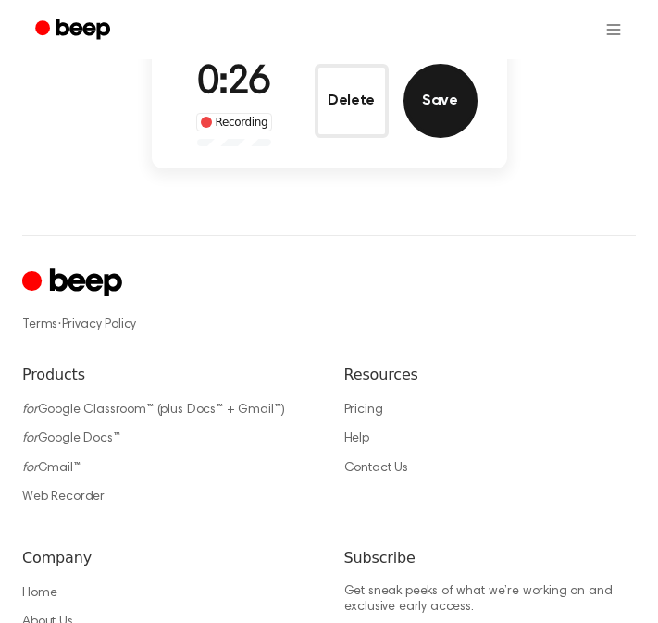
click at [452, 99] on button "Save" at bounding box center [441, 101] width 74 height 74
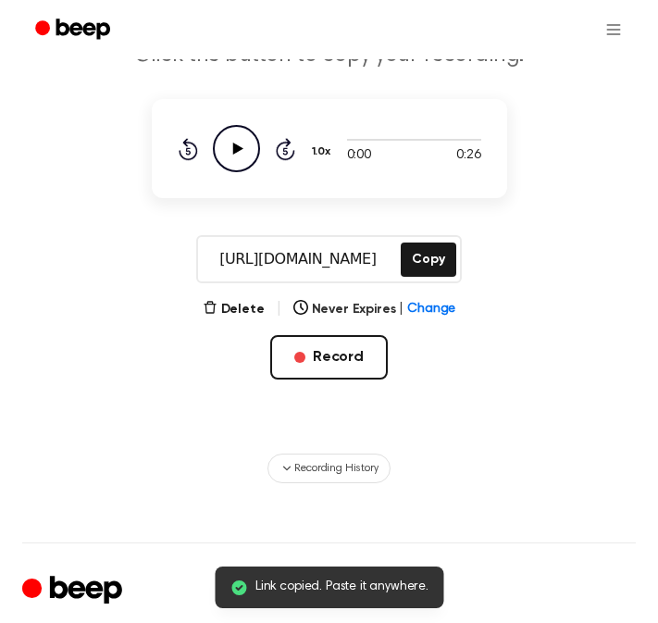
click at [237, 147] on icon at bounding box center [237, 149] width 10 height 12
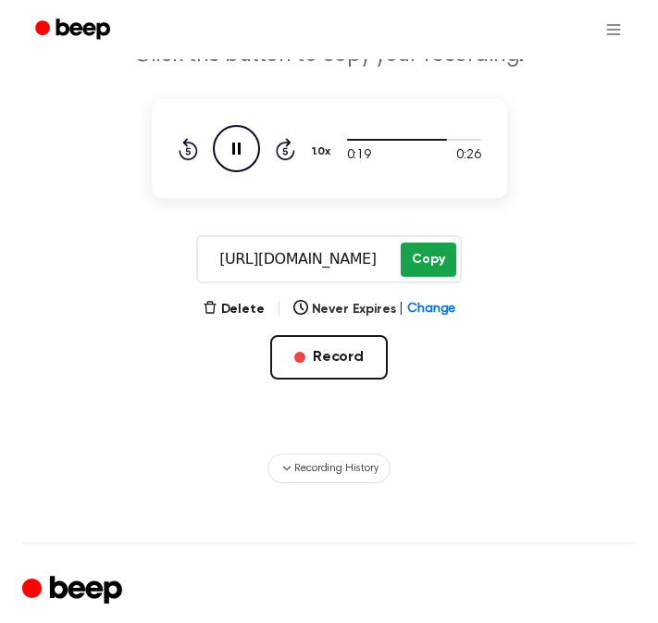
click at [414, 263] on button "Copy" at bounding box center [428, 260] width 55 height 34
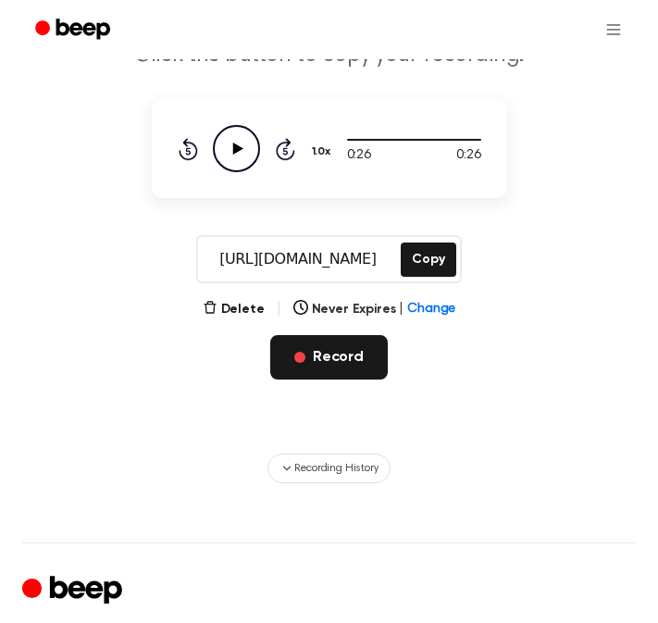
click at [331, 369] on button "Record" at bounding box center [329, 357] width 118 height 44
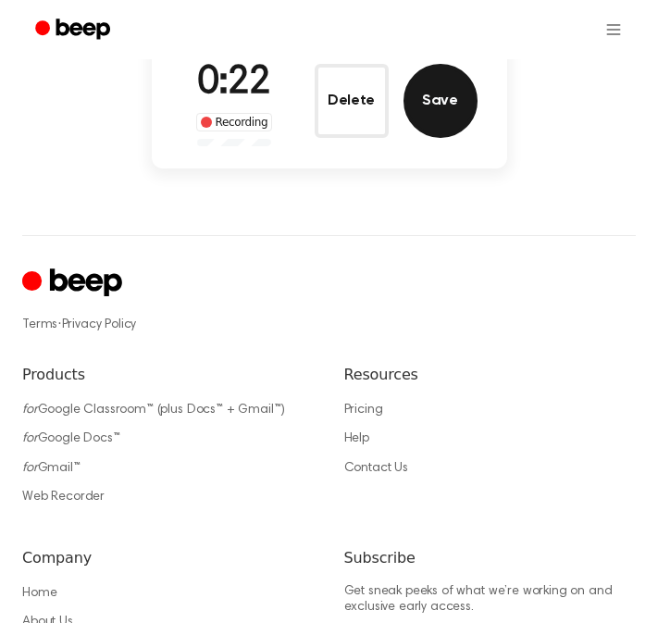
click at [445, 94] on button "Save" at bounding box center [441, 101] width 74 height 74
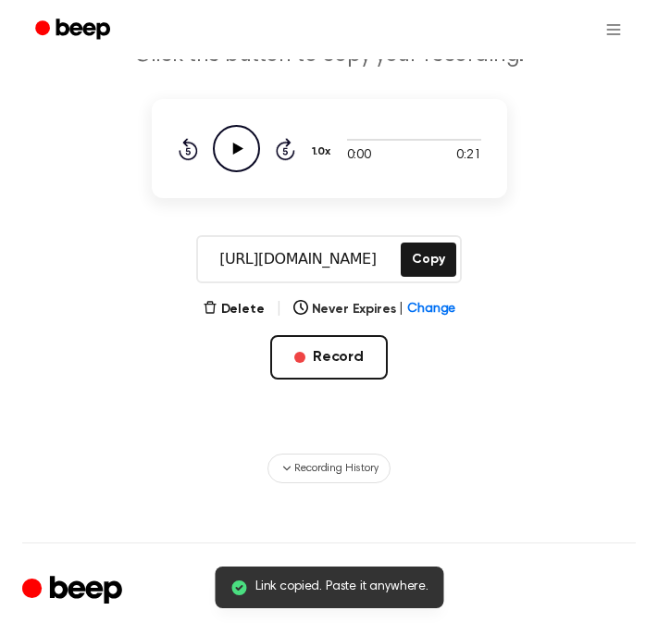
click at [241, 144] on icon "Play Audio" at bounding box center [236, 148] width 47 height 47
click at [426, 258] on button "Copy" at bounding box center [428, 260] width 55 height 34
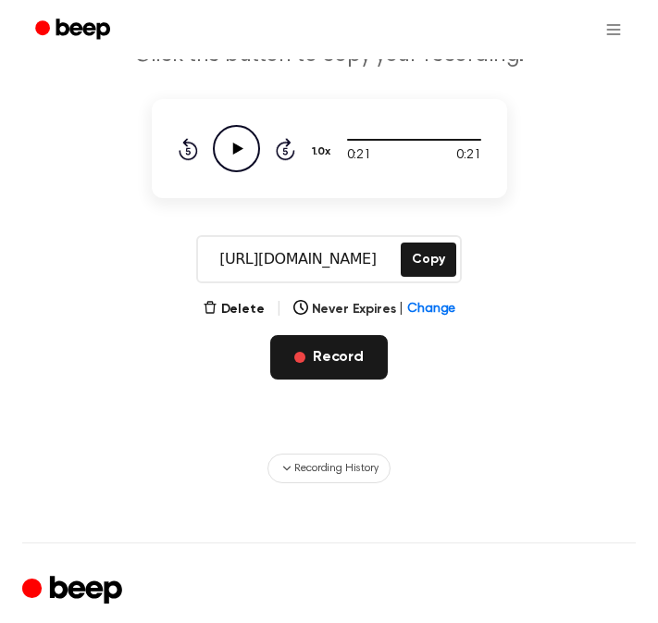
click at [311, 342] on button "Record" at bounding box center [329, 357] width 118 height 44
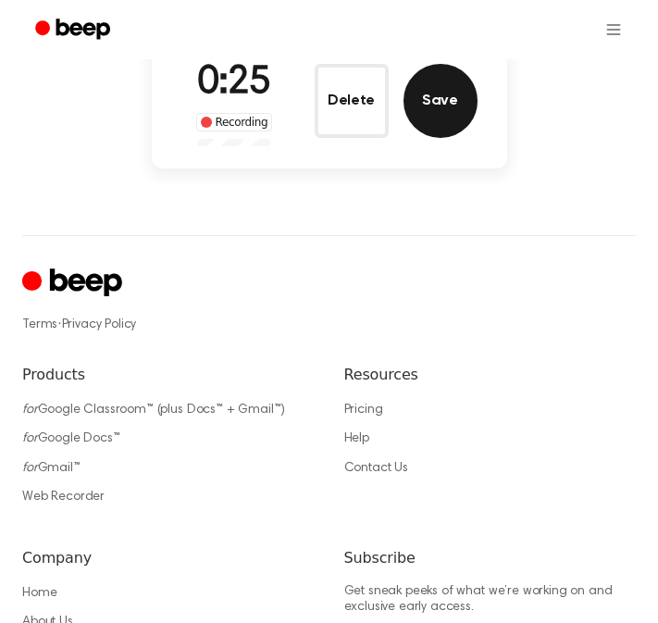
click at [445, 119] on button "Save" at bounding box center [441, 101] width 74 height 74
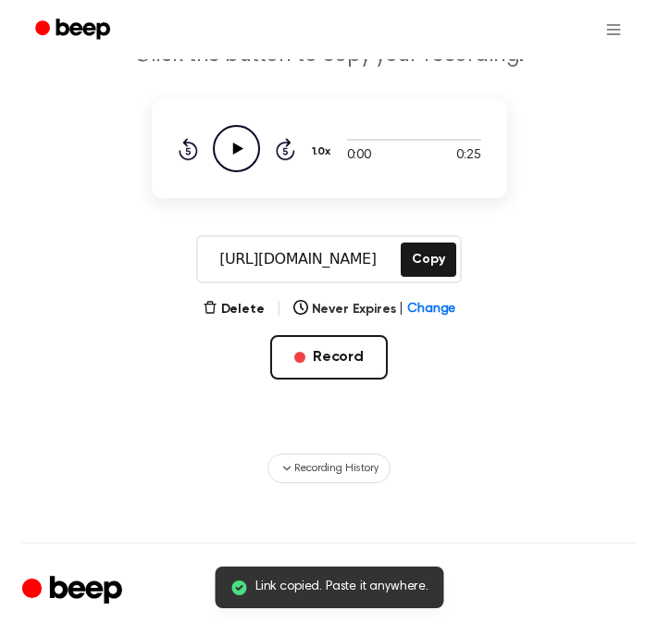
click at [230, 157] on icon "Play Audio" at bounding box center [236, 148] width 47 height 47
click at [430, 257] on button "Copy" at bounding box center [428, 260] width 55 height 34
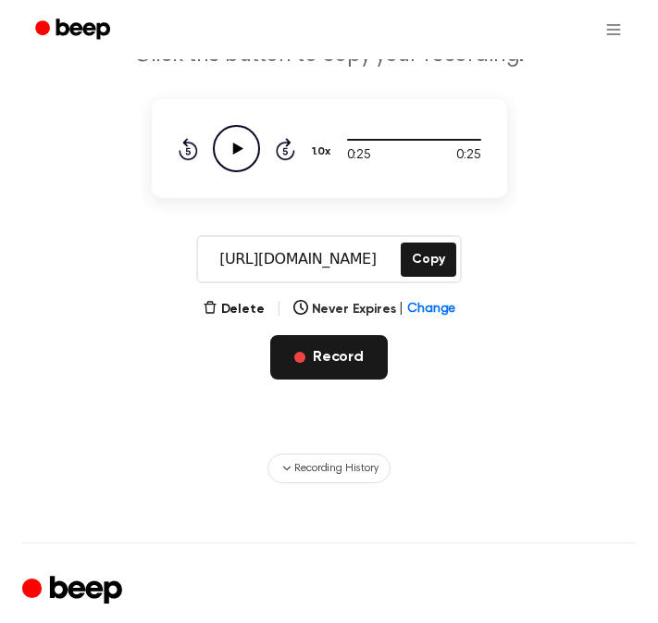
click at [278, 356] on button "Record" at bounding box center [329, 357] width 118 height 44
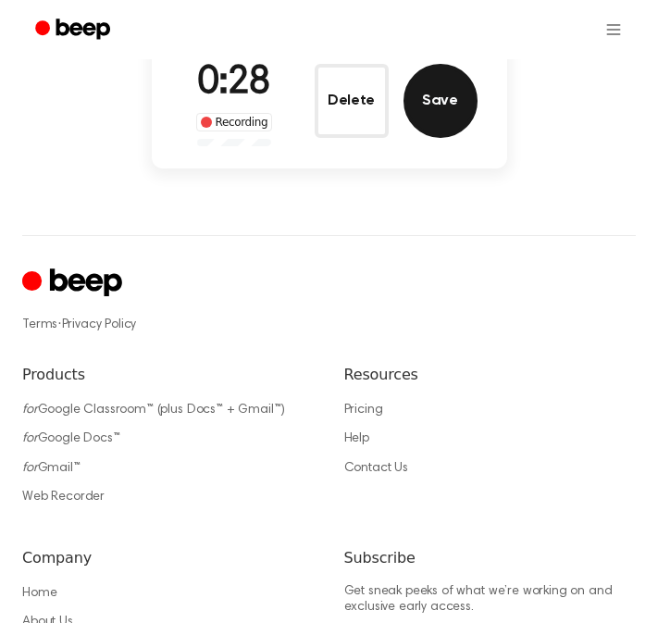
click at [422, 108] on button "Save" at bounding box center [441, 101] width 74 height 74
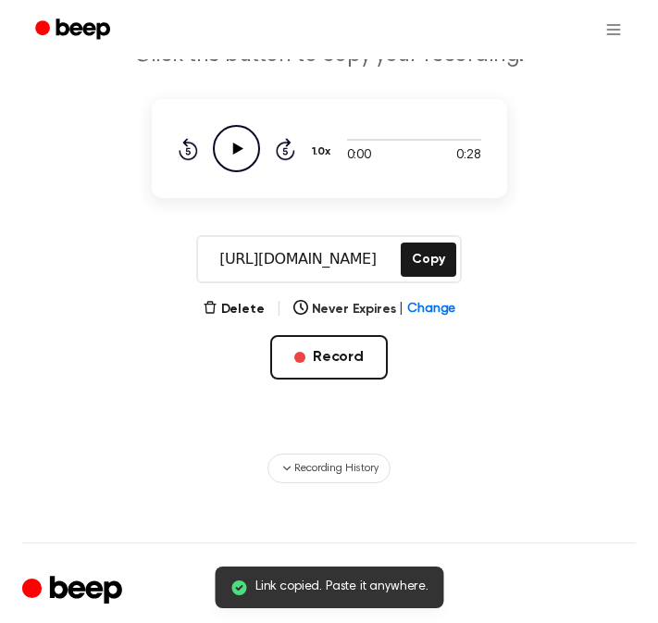
click at [226, 158] on icon "Play Audio" at bounding box center [236, 148] width 47 height 47
click at [424, 260] on button "Copy" at bounding box center [428, 260] width 55 height 34
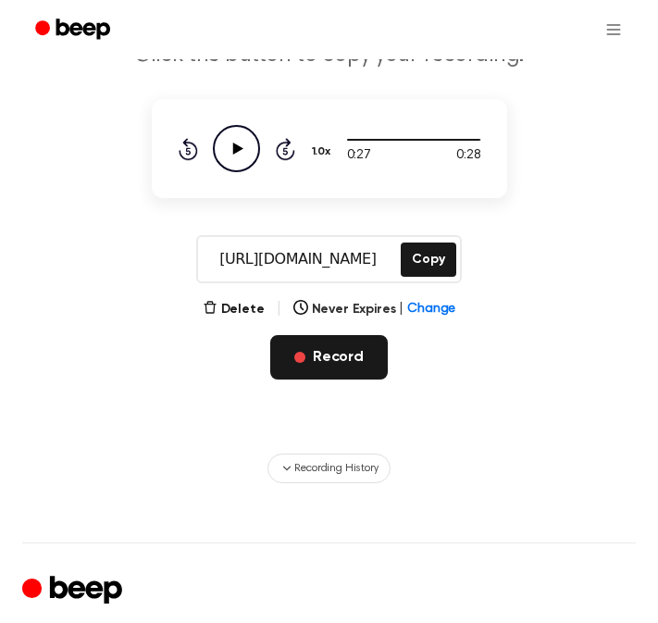
click at [312, 353] on button "Record" at bounding box center [329, 357] width 118 height 44
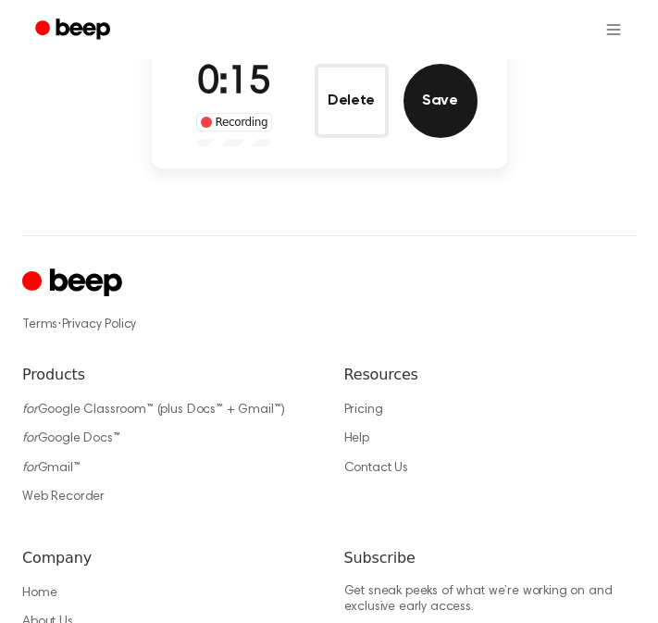
click at [431, 107] on button "Save" at bounding box center [441, 101] width 74 height 74
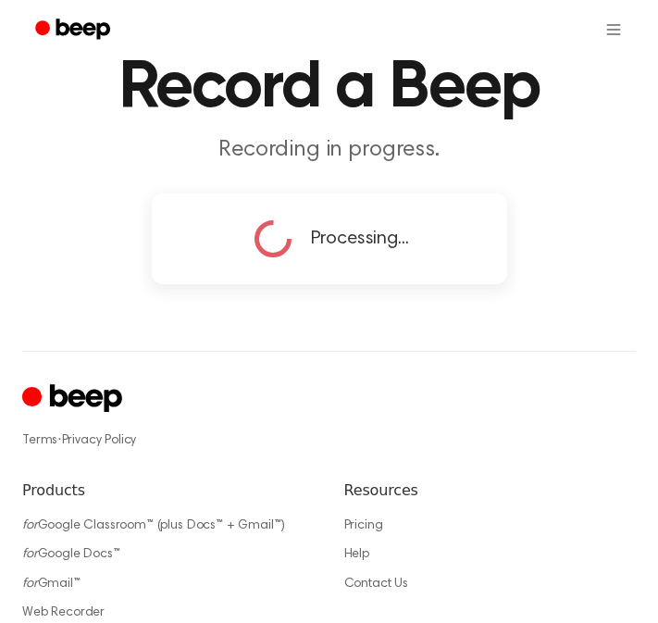
scroll to position [65, 0]
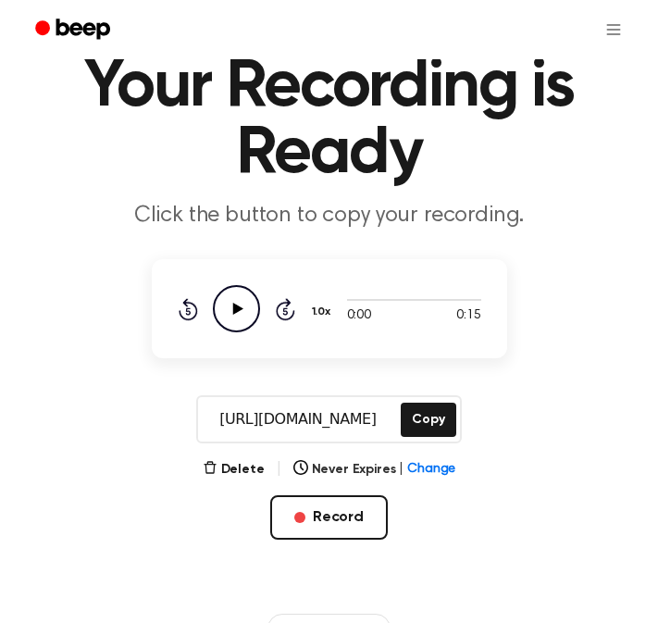
click at [244, 304] on icon "Play Audio" at bounding box center [236, 308] width 47 height 47
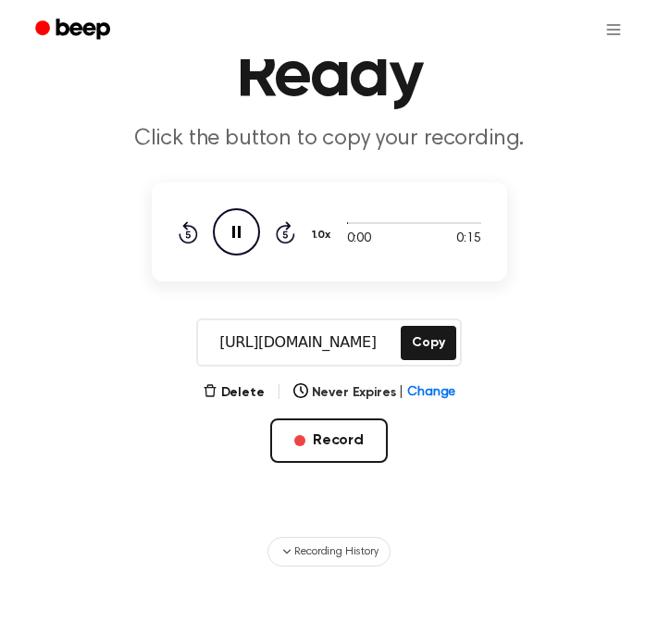
scroll to position [146, 0]
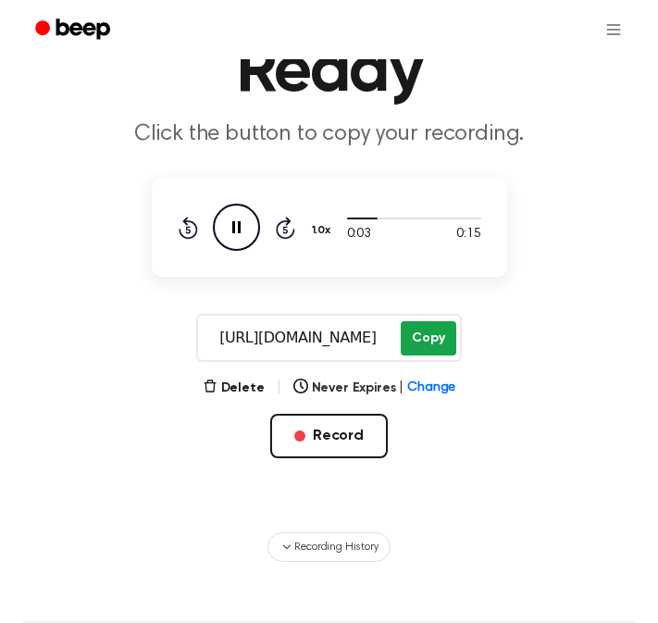
click at [431, 344] on button "Copy" at bounding box center [428, 338] width 55 height 34
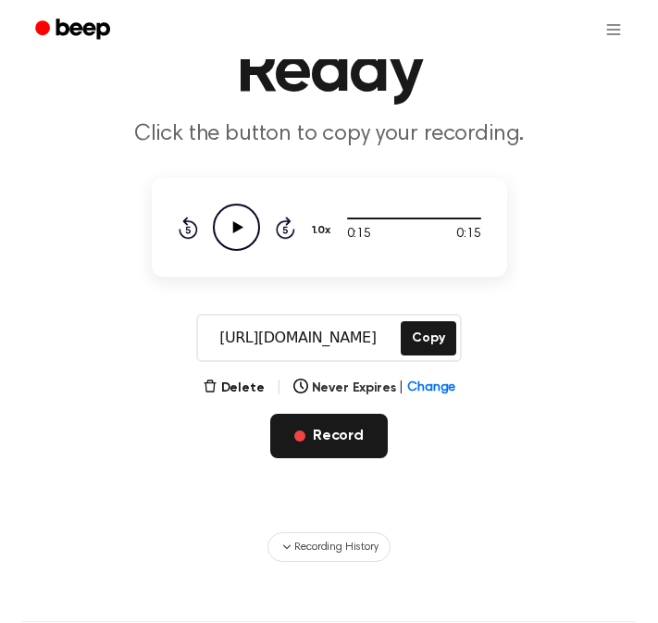
click at [319, 436] on button "Record" at bounding box center [329, 436] width 118 height 44
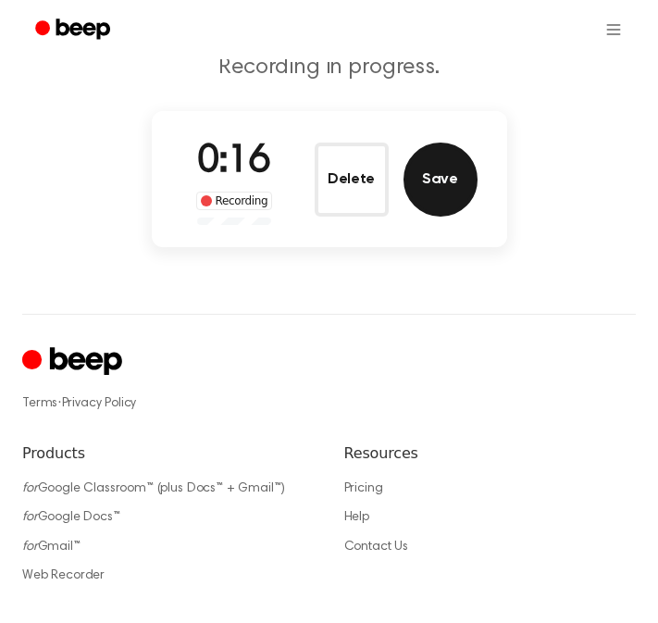
click at [433, 191] on button "Save" at bounding box center [441, 180] width 74 height 74
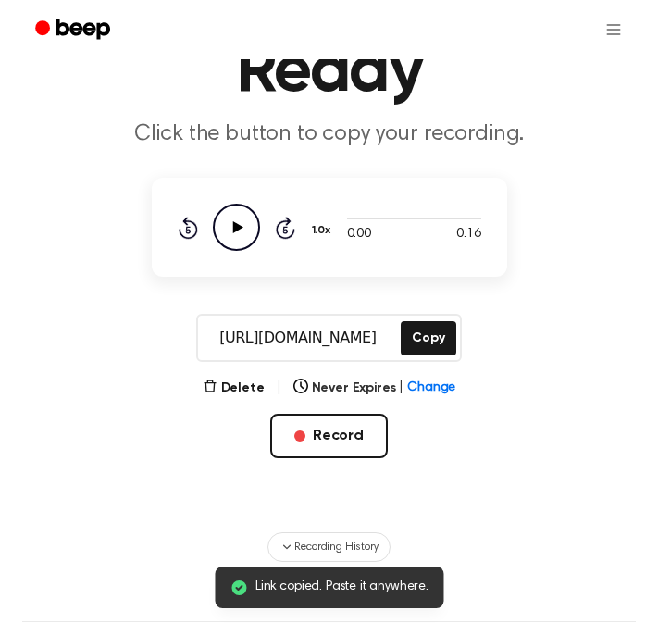
click at [238, 236] on icon "Play Audio" at bounding box center [236, 227] width 47 height 47
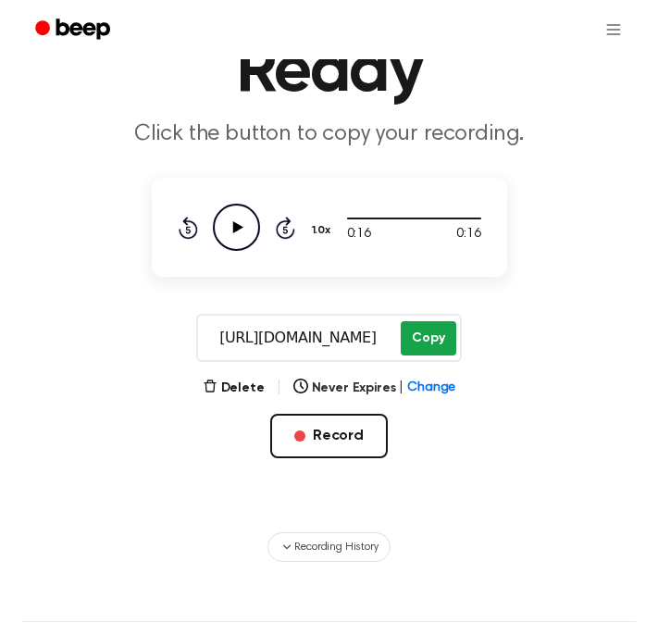
click at [426, 330] on button "Copy" at bounding box center [428, 338] width 55 height 34
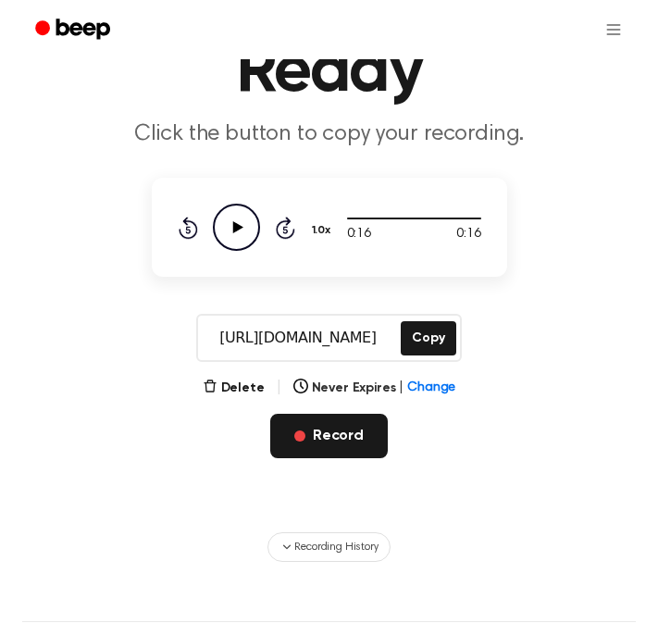
click at [317, 425] on button "Record" at bounding box center [329, 436] width 118 height 44
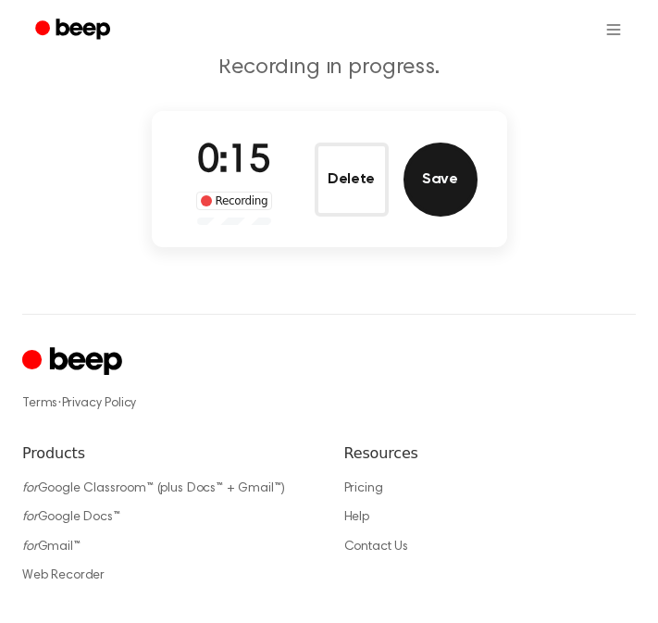
click at [443, 192] on button "Save" at bounding box center [441, 180] width 74 height 74
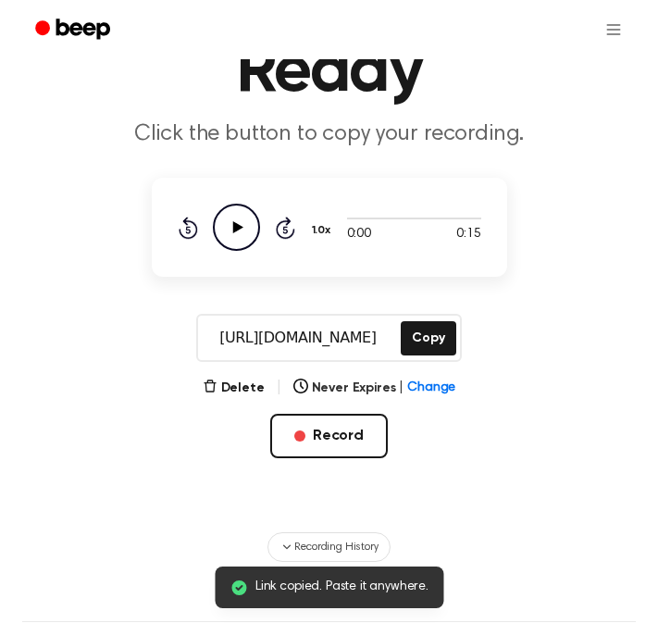
click at [231, 226] on icon "Play Audio" at bounding box center [236, 227] width 47 height 47
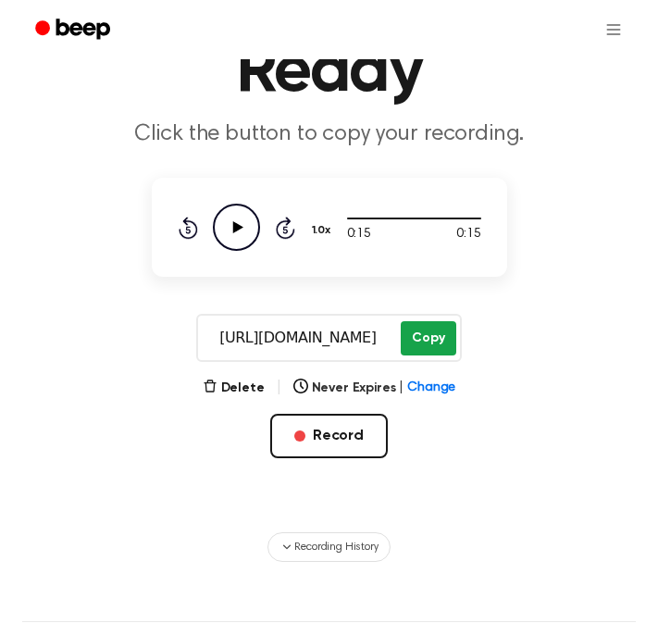
click at [427, 334] on button "Copy" at bounding box center [428, 338] width 55 height 34
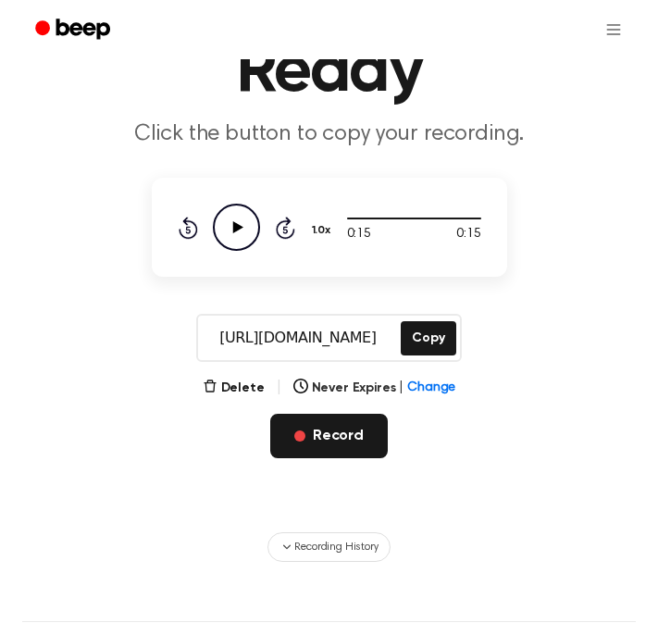
click at [343, 432] on button "Record" at bounding box center [329, 436] width 118 height 44
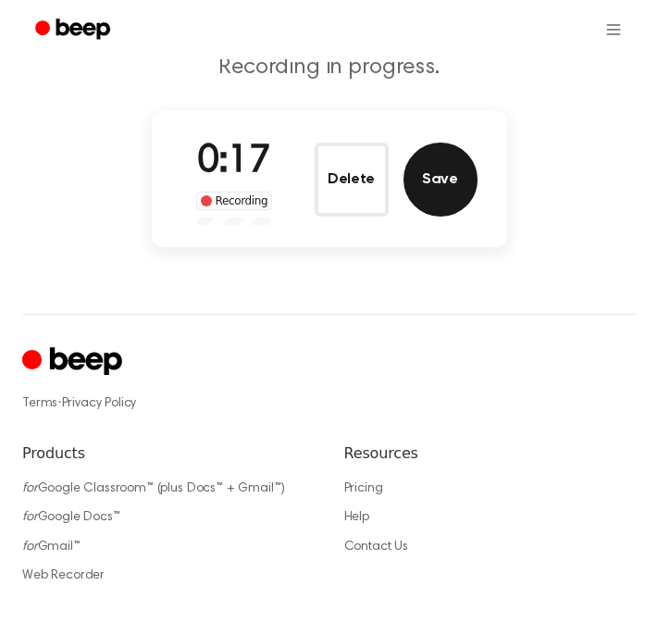
click at [434, 201] on button "Save" at bounding box center [441, 180] width 74 height 74
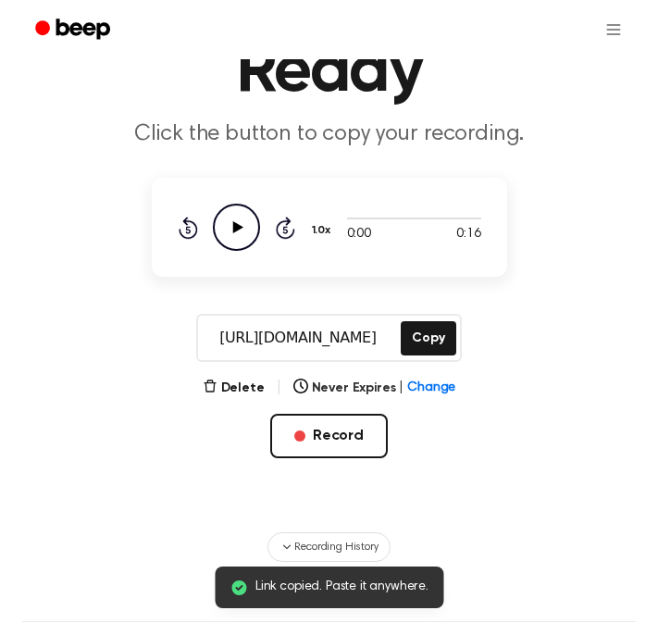
click at [235, 231] on icon at bounding box center [237, 227] width 10 height 12
click at [426, 343] on button "Copy" at bounding box center [428, 338] width 55 height 34
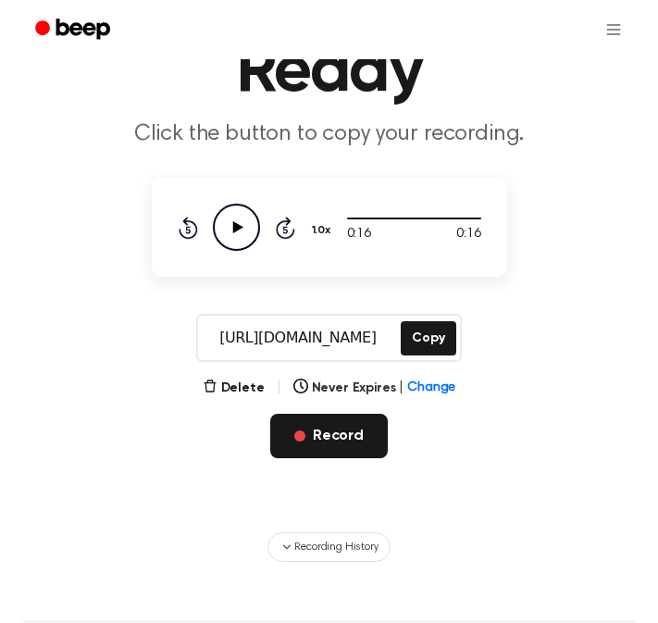
click at [323, 435] on button "Record" at bounding box center [329, 436] width 118 height 44
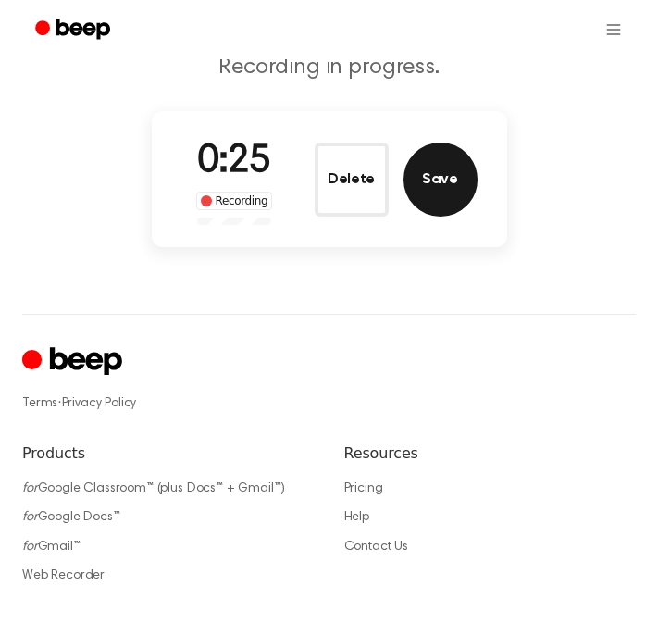
click at [458, 197] on button "Save" at bounding box center [441, 180] width 74 height 74
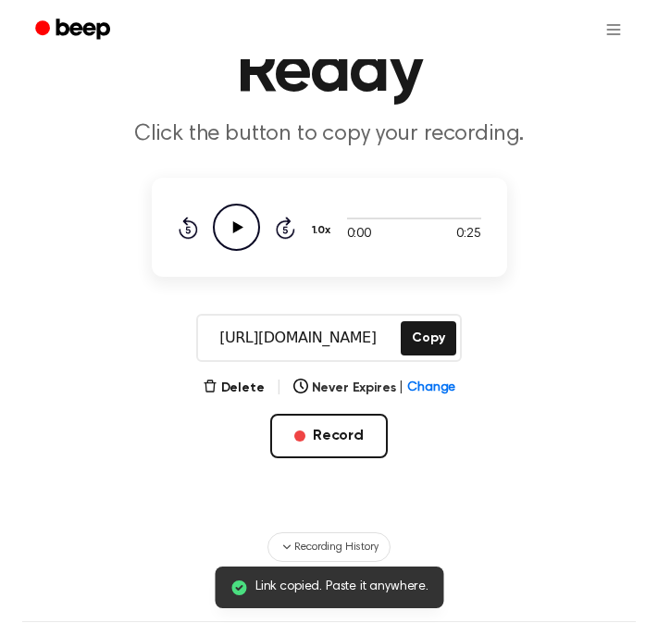
click at [255, 212] on icon "Play Audio" at bounding box center [236, 227] width 47 height 47
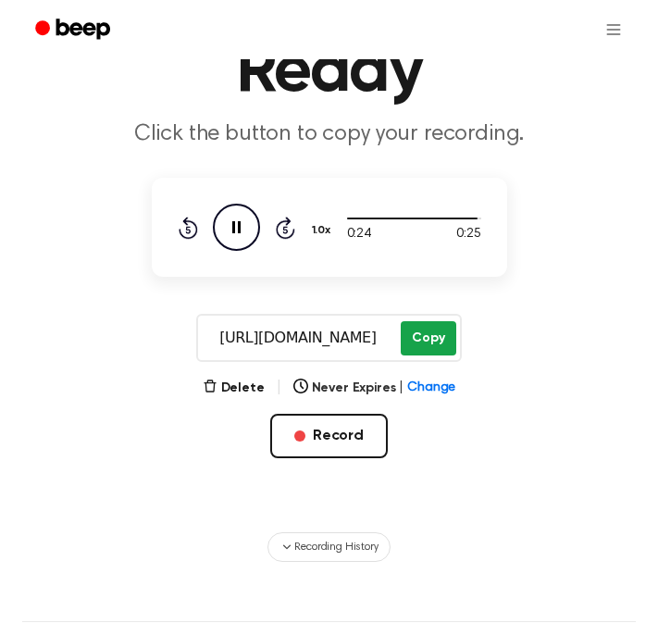
click at [420, 339] on button "Copy" at bounding box center [428, 338] width 55 height 34
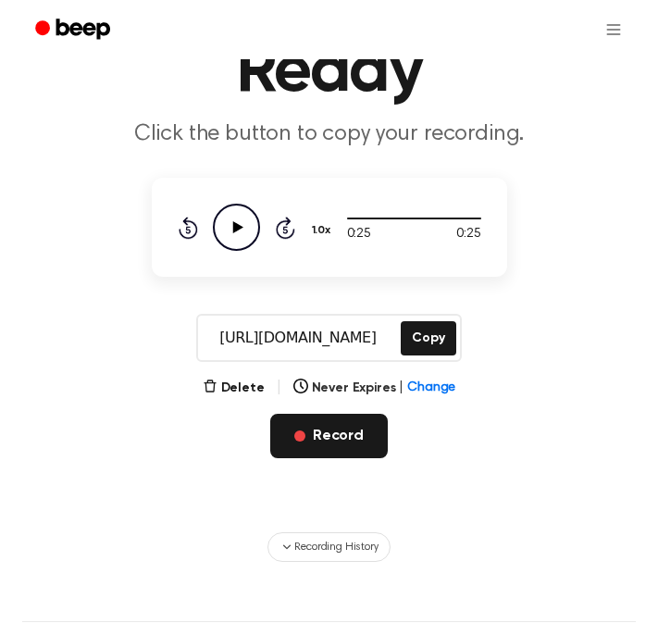
click at [333, 432] on button "Record" at bounding box center [329, 436] width 118 height 44
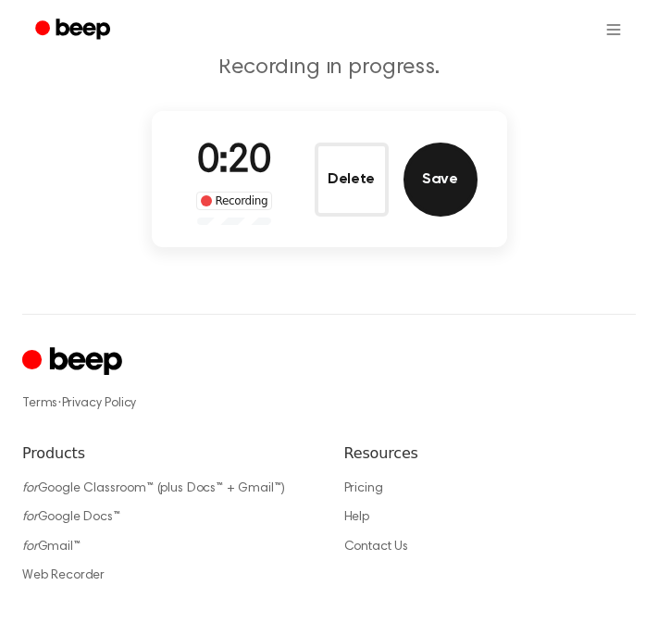
click at [435, 194] on button "Save" at bounding box center [441, 180] width 74 height 74
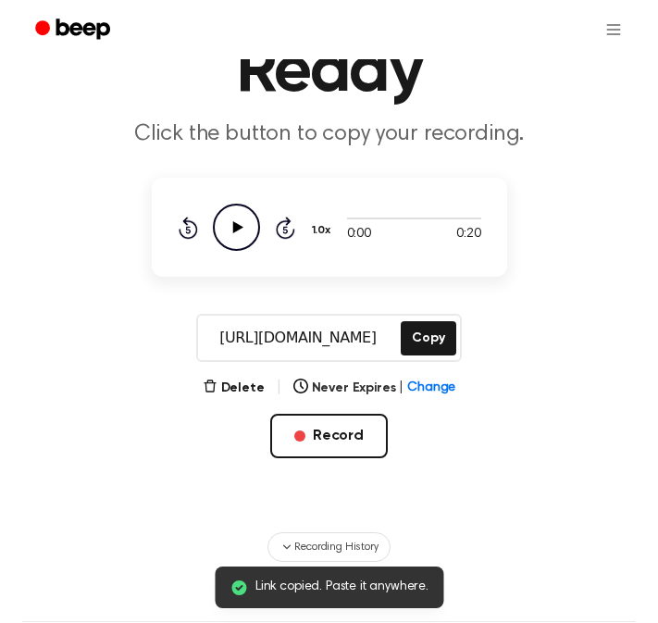
click at [229, 224] on icon "Play Audio" at bounding box center [236, 227] width 47 height 47
click at [428, 343] on button "Copy" at bounding box center [428, 338] width 55 height 34
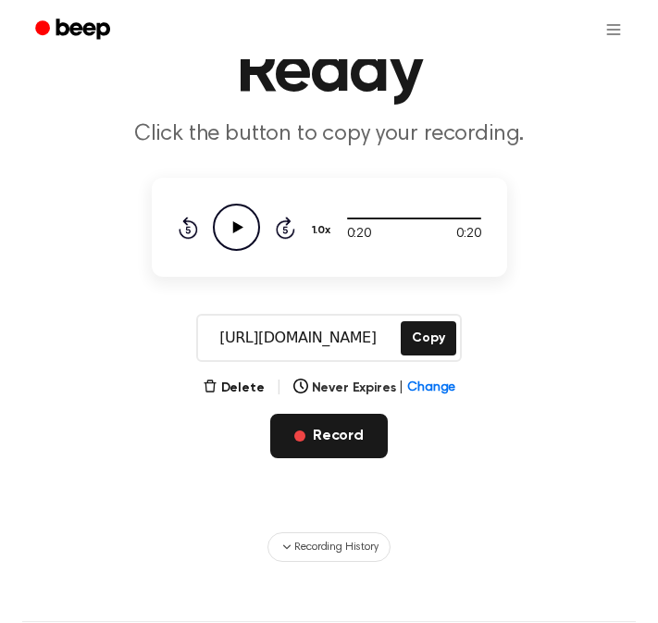
click at [294, 429] on button "Record" at bounding box center [329, 436] width 118 height 44
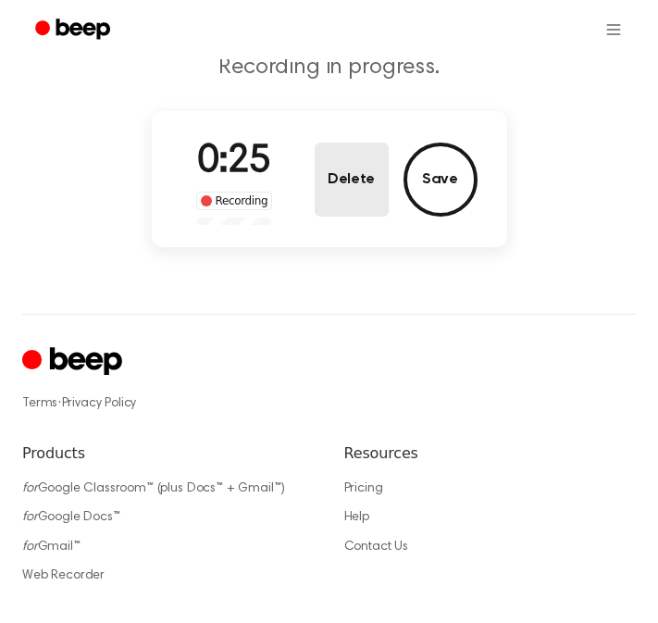
click at [340, 184] on button "Delete" at bounding box center [352, 180] width 74 height 74
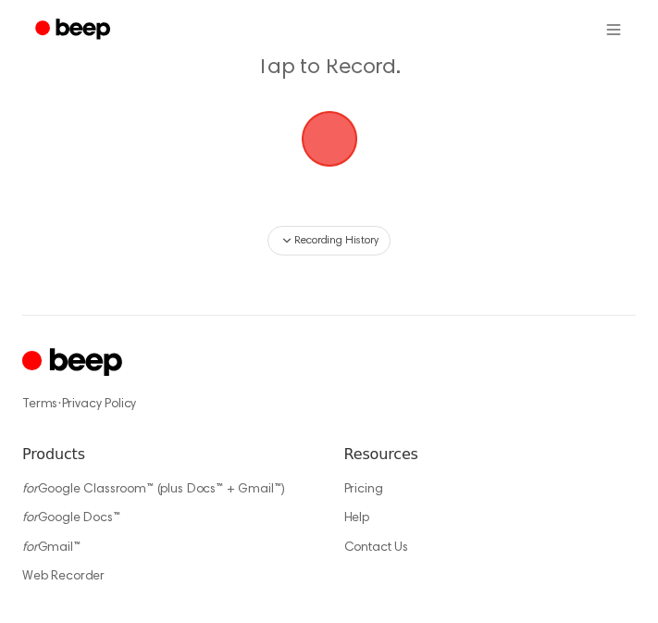
click at [331, 144] on span "button" at bounding box center [329, 139] width 56 height 56
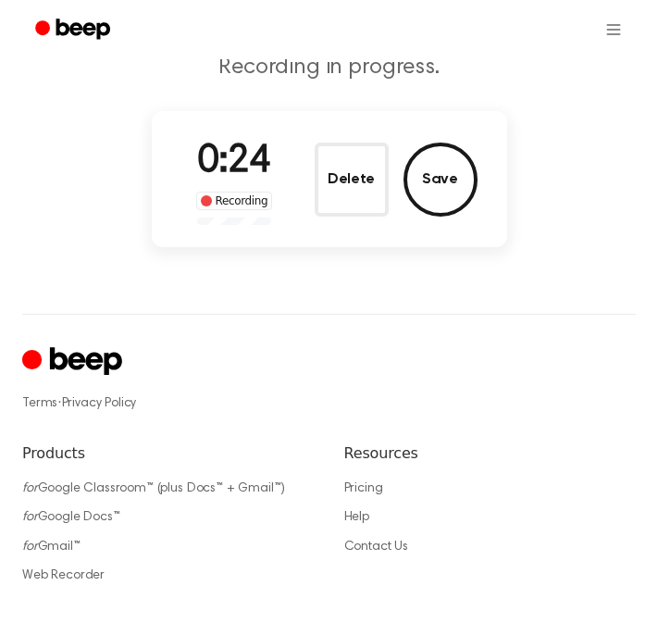
drag, startPoint x: 254, startPoint y: 271, endPoint x: 265, endPoint y: 266, distance: 12.4
click at [265, 266] on div "Record a Beep Recording in progress. 0:24 Recording Delete Save ⚠️ We are exper…" at bounding box center [329, 367] width 658 height 1027
click at [434, 172] on button "Save" at bounding box center [441, 180] width 74 height 74
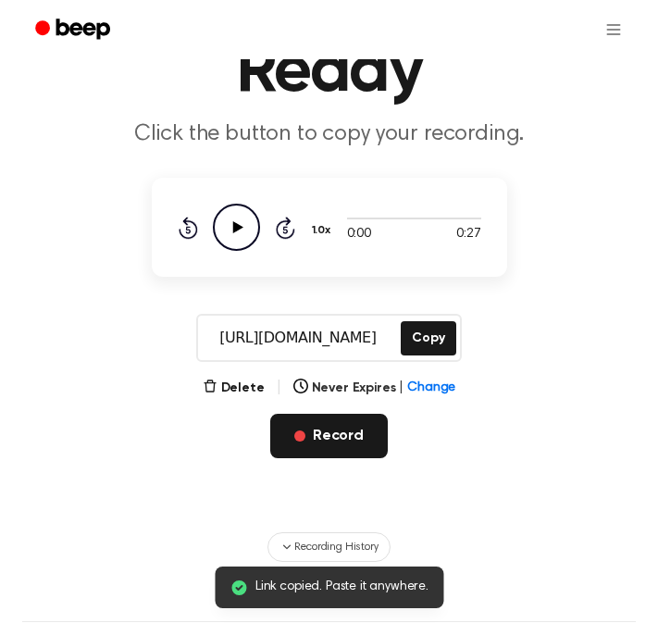
click at [321, 424] on button "Record" at bounding box center [329, 436] width 118 height 44
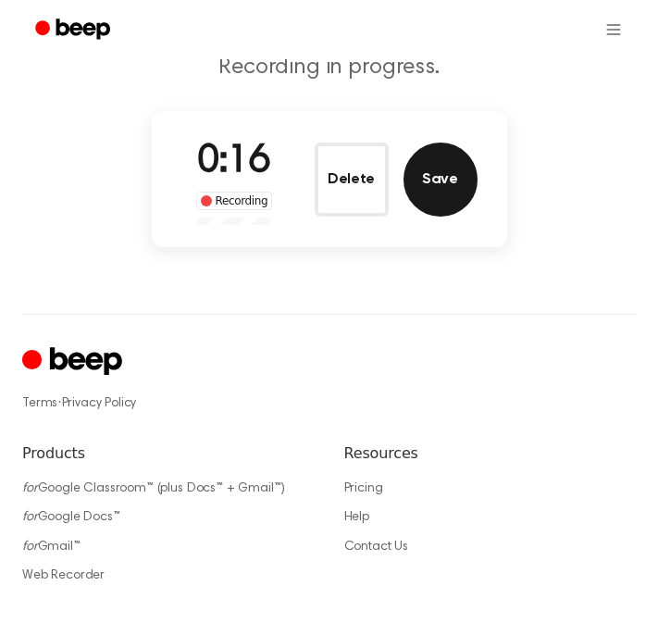
click at [431, 190] on button "Save" at bounding box center [441, 180] width 74 height 74
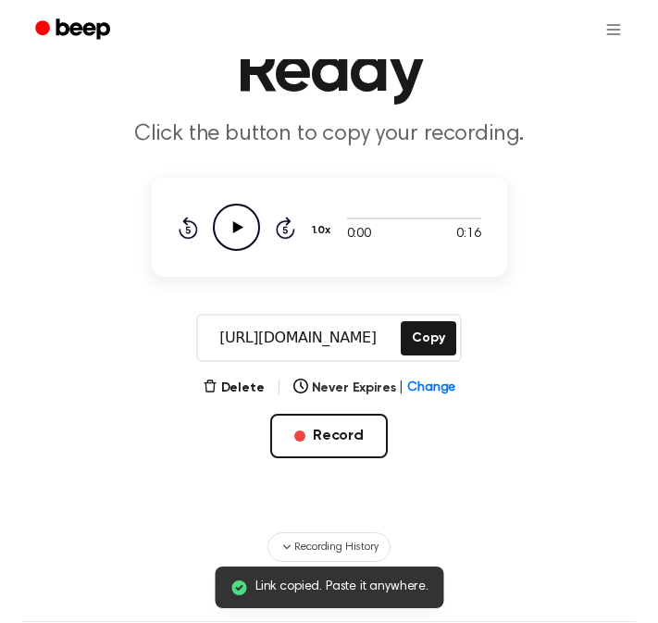
click at [256, 228] on icon "Play Audio" at bounding box center [236, 227] width 47 height 47
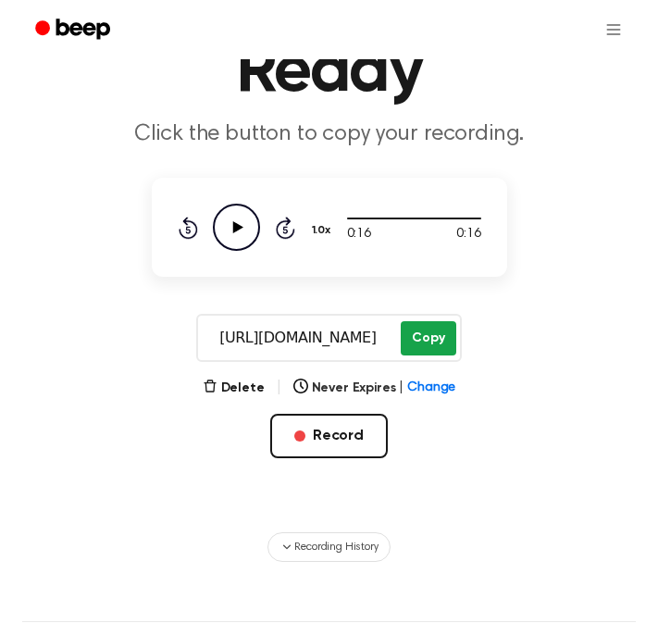
click at [405, 349] on button "Copy" at bounding box center [428, 338] width 55 height 34
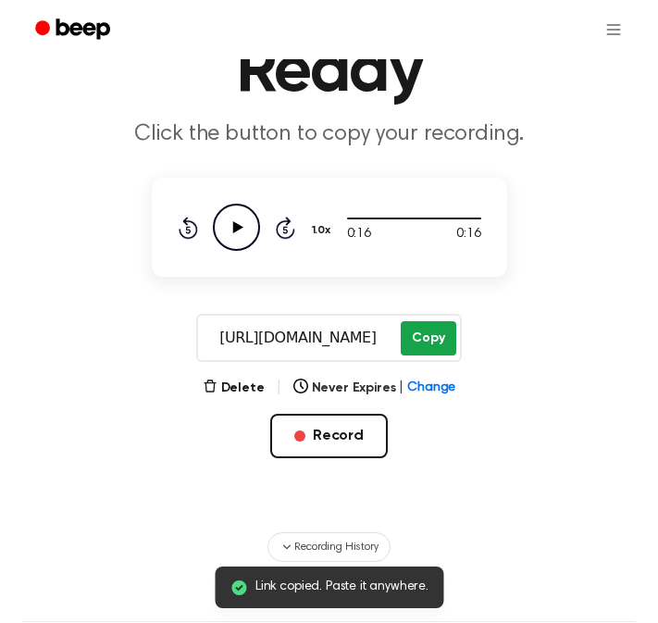
click at [431, 338] on button "Copy" at bounding box center [428, 338] width 55 height 34
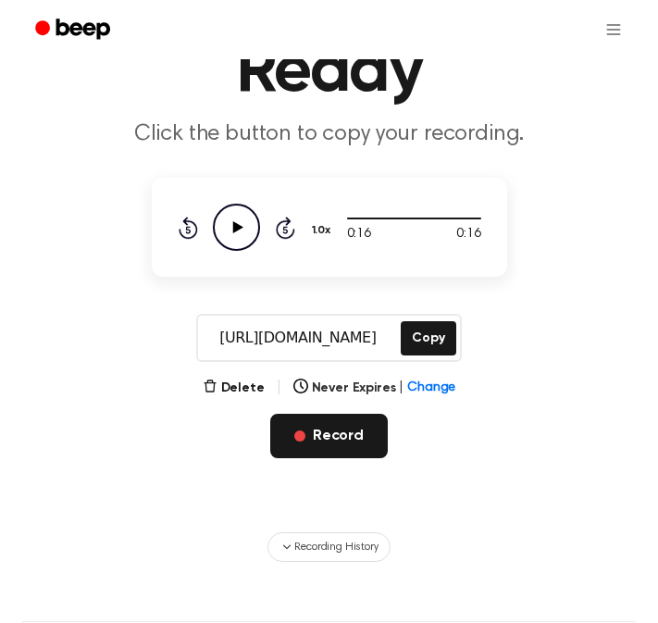
click at [319, 438] on button "Record" at bounding box center [329, 436] width 118 height 44
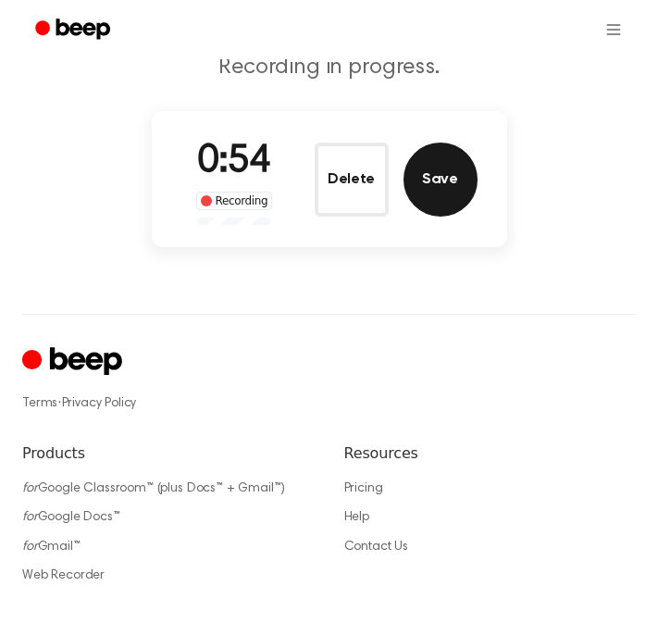
click at [431, 188] on button "Save" at bounding box center [441, 180] width 74 height 74
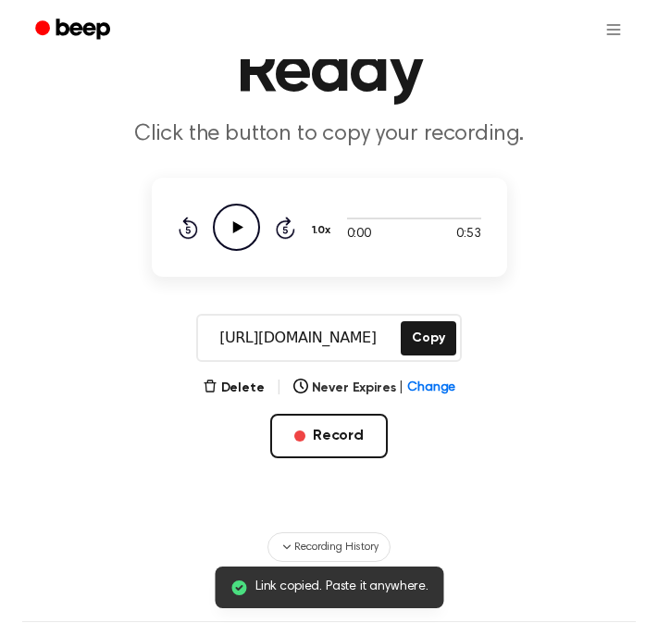
click at [248, 219] on icon "Play Audio" at bounding box center [236, 227] width 47 height 47
click at [416, 333] on button "Copy" at bounding box center [428, 338] width 55 height 34
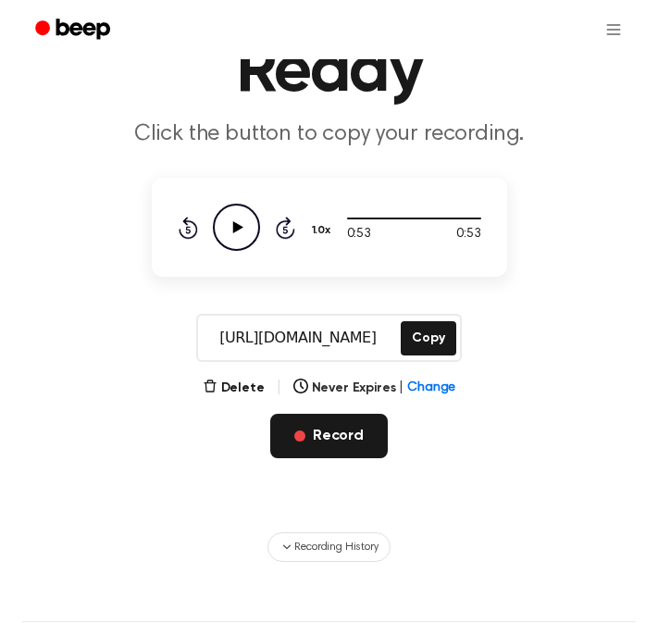
click at [317, 431] on button "Record" at bounding box center [329, 436] width 118 height 44
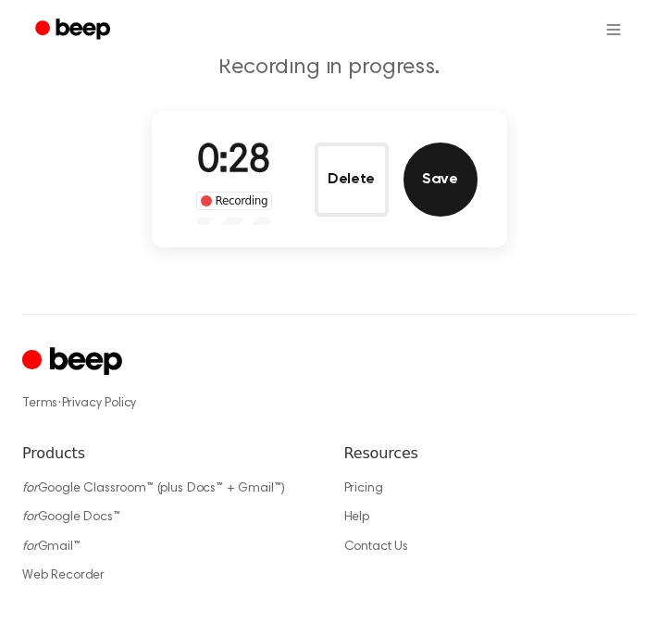
click at [440, 188] on button "Save" at bounding box center [441, 180] width 74 height 74
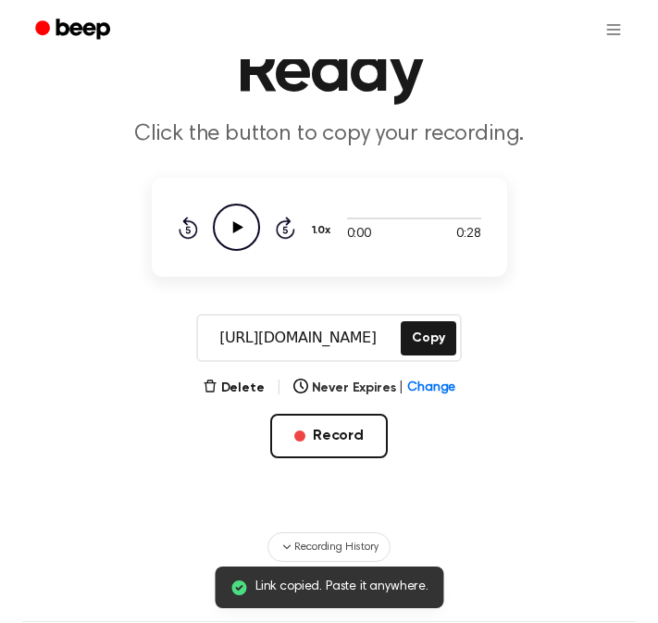
click at [244, 231] on icon "Play Audio" at bounding box center [236, 227] width 47 height 47
click at [419, 328] on button "Copy" at bounding box center [428, 338] width 55 height 34
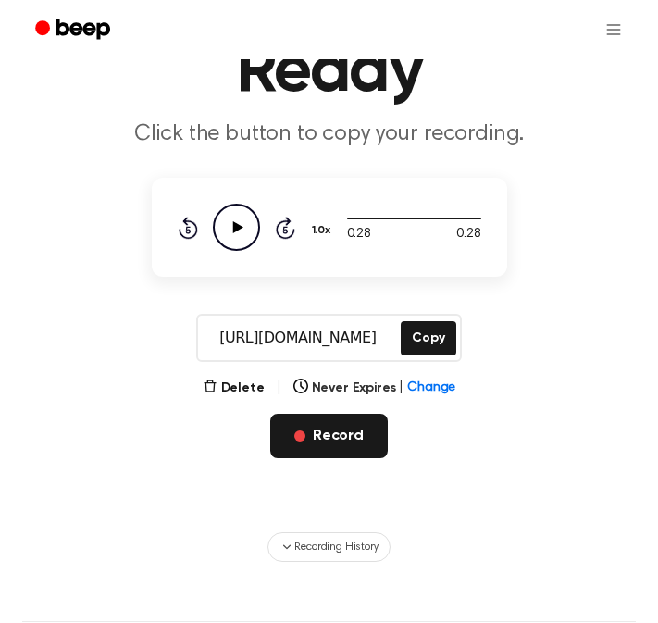
click at [294, 428] on button "Record" at bounding box center [329, 436] width 118 height 44
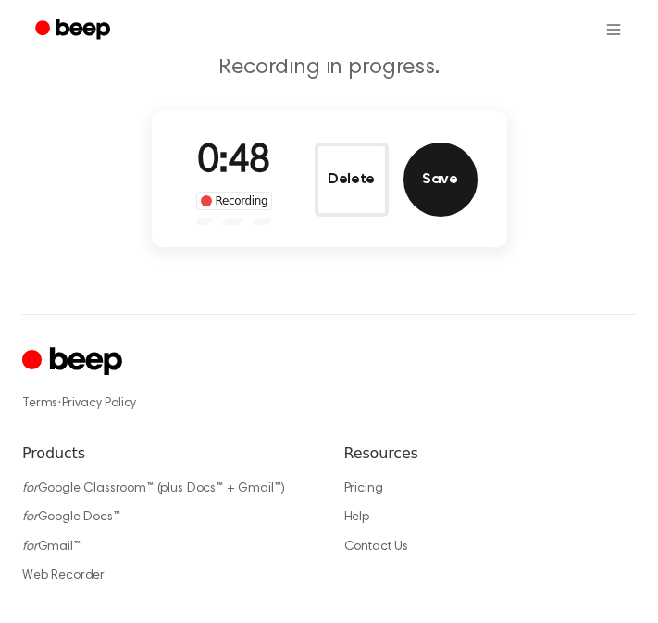
click at [446, 182] on button "Save" at bounding box center [441, 180] width 74 height 74
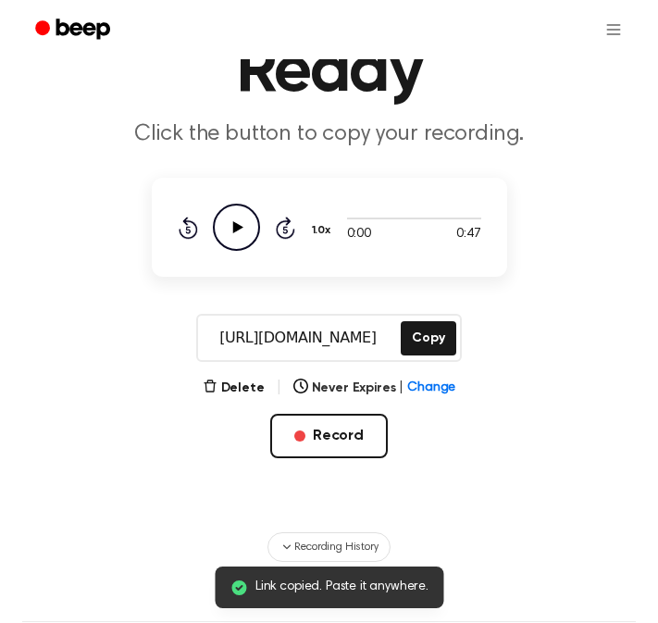
click at [242, 229] on icon "Play Audio" at bounding box center [236, 227] width 47 height 47
click at [431, 335] on button "Copy" at bounding box center [428, 338] width 55 height 34
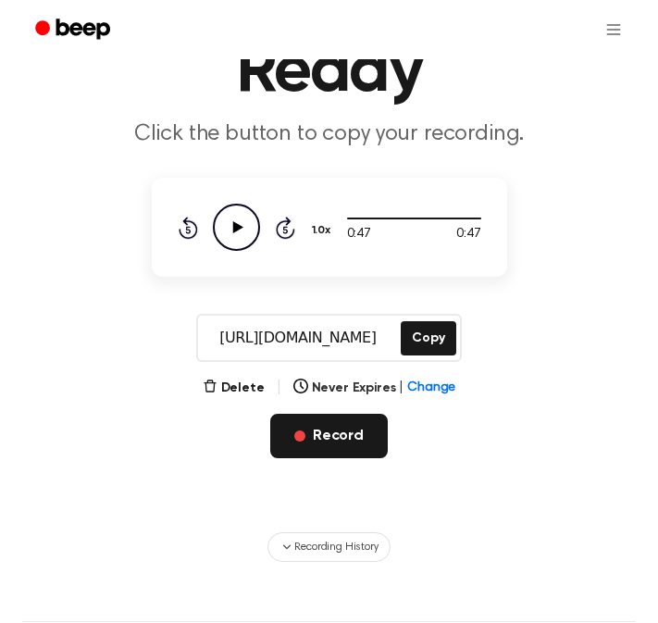
click at [319, 429] on button "Record" at bounding box center [329, 436] width 118 height 44
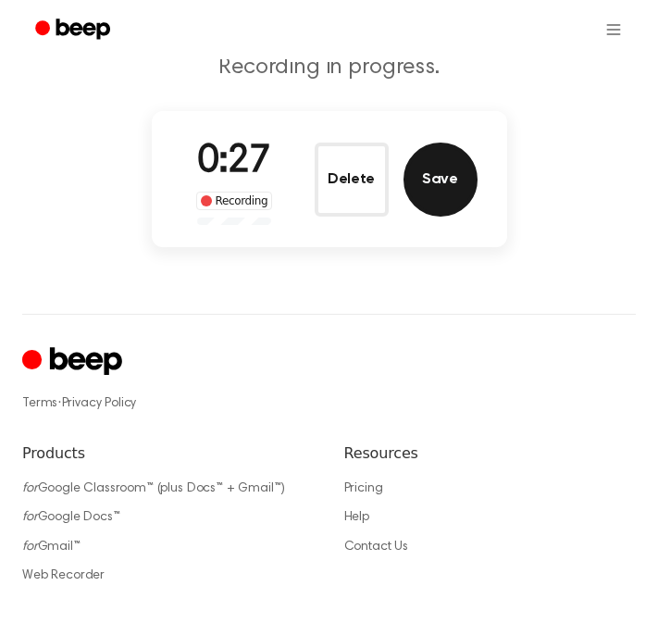
click at [430, 186] on button "Save" at bounding box center [441, 180] width 74 height 74
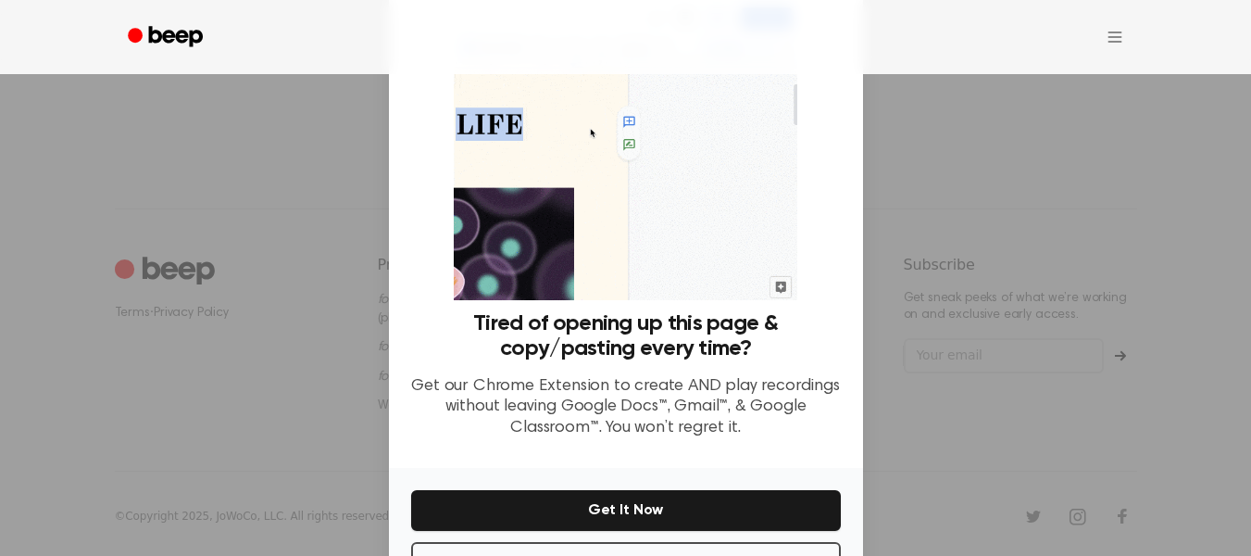
scroll to position [119, 0]
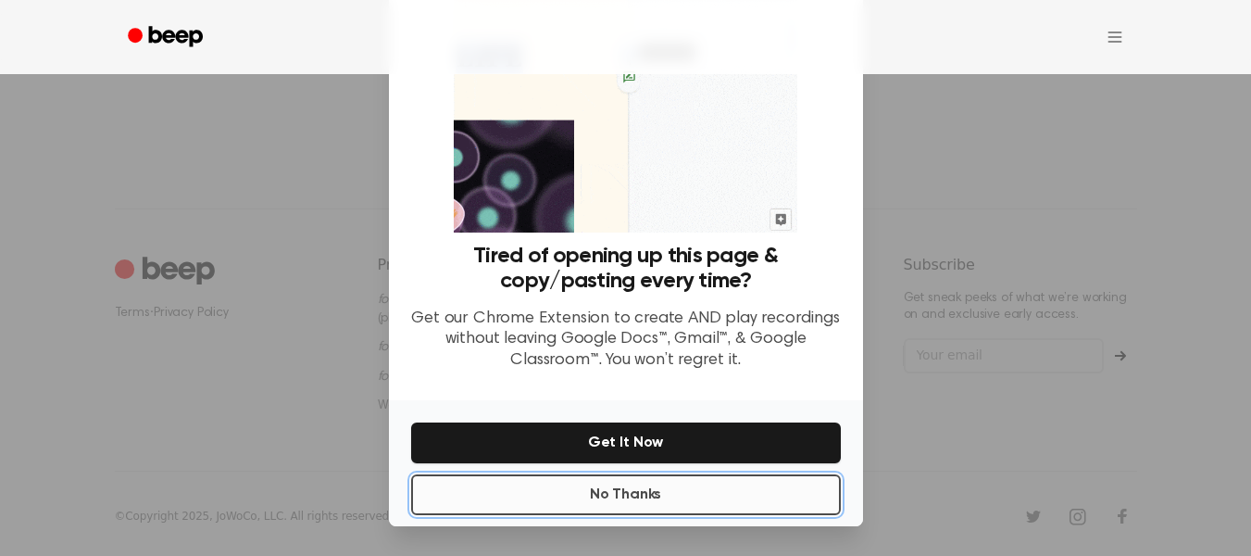
click at [604, 488] on button "No Thanks" at bounding box center [626, 494] width 430 height 41
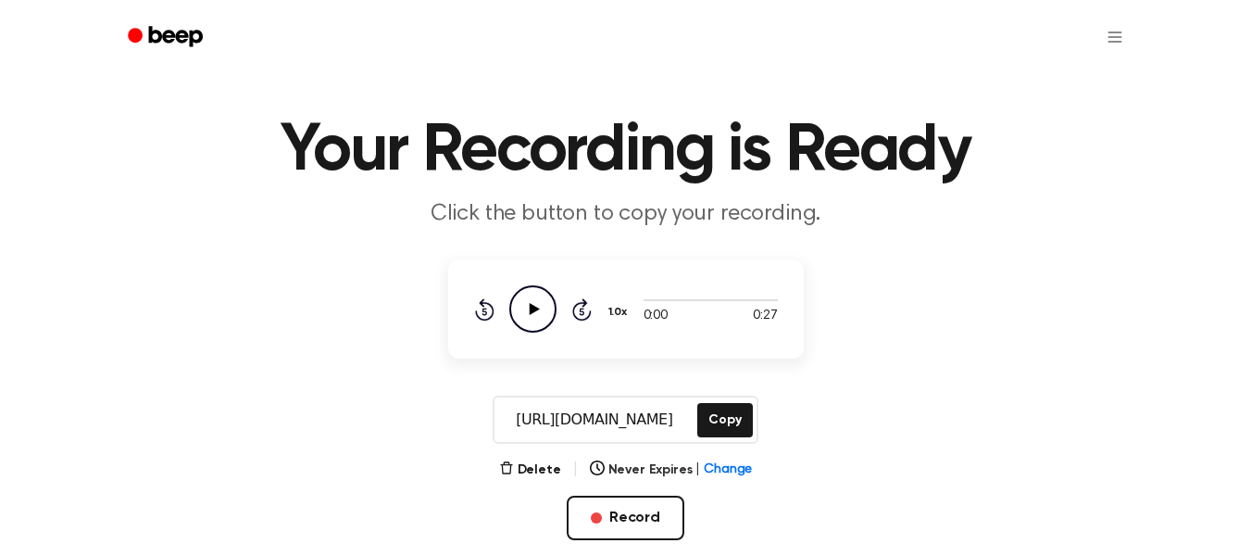
scroll to position [26, 0]
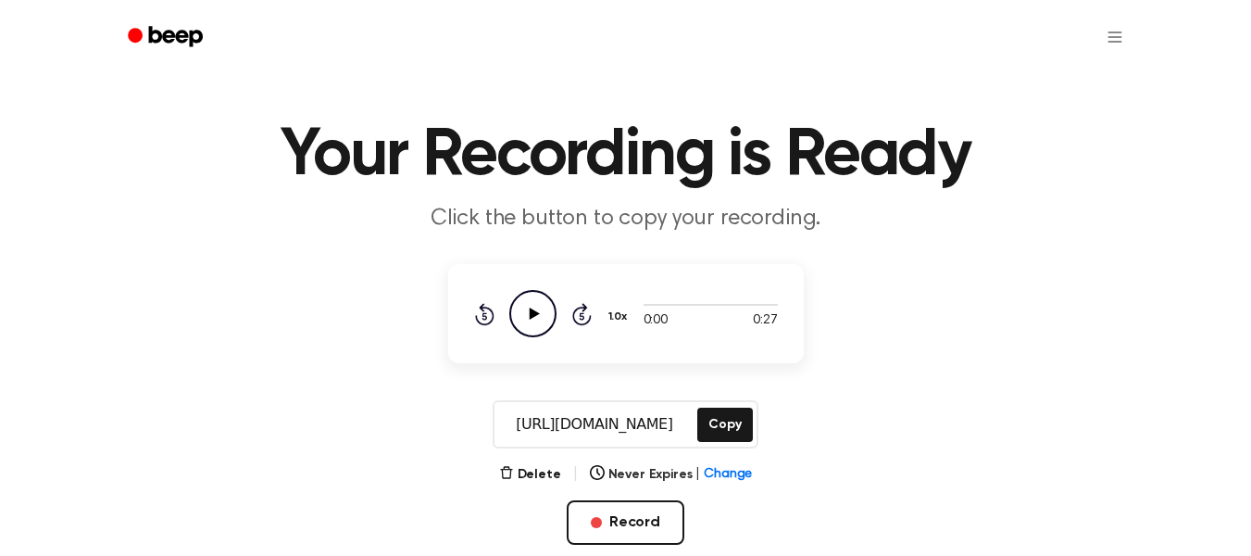
click at [524, 311] on icon "Play Audio" at bounding box center [532, 313] width 47 height 47
click at [657, 426] on button "Copy" at bounding box center [724, 424] width 55 height 34
click at [657, 105] on main "Your Recording is Ready Click the button to copy your recording. 0:27 0:27 1.0x…" at bounding box center [625, 311] width 1251 height 674
